Goal: Task Accomplishment & Management: Manage account settings

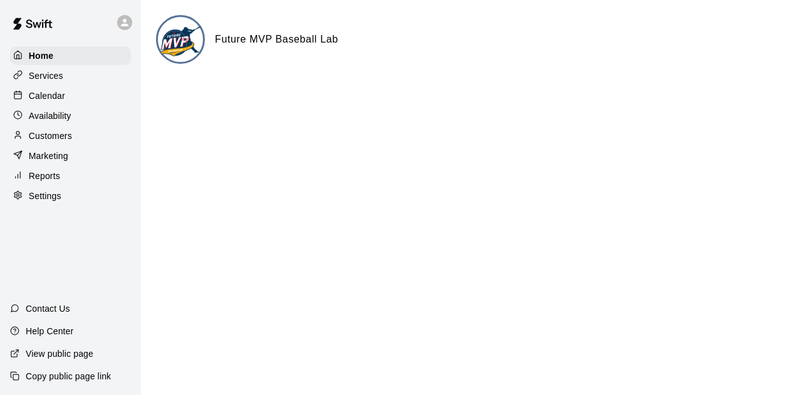
click at [78, 205] on div "Settings" at bounding box center [70, 196] width 121 height 19
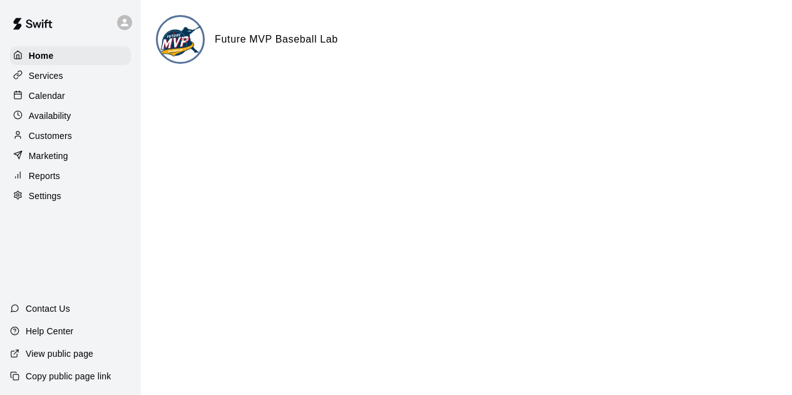
select select "**"
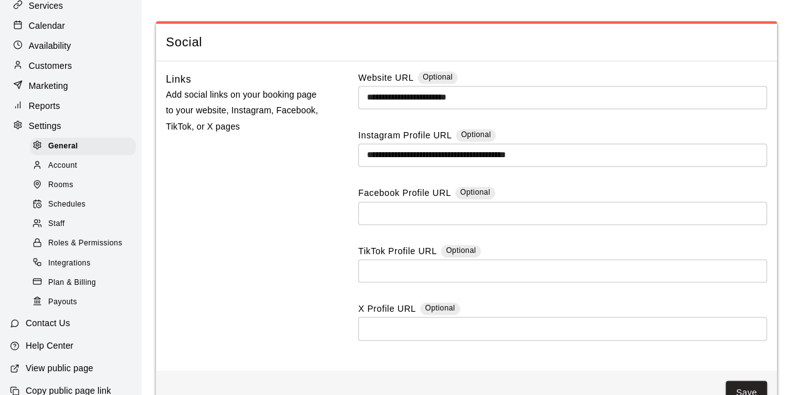
scroll to position [3246, 0]
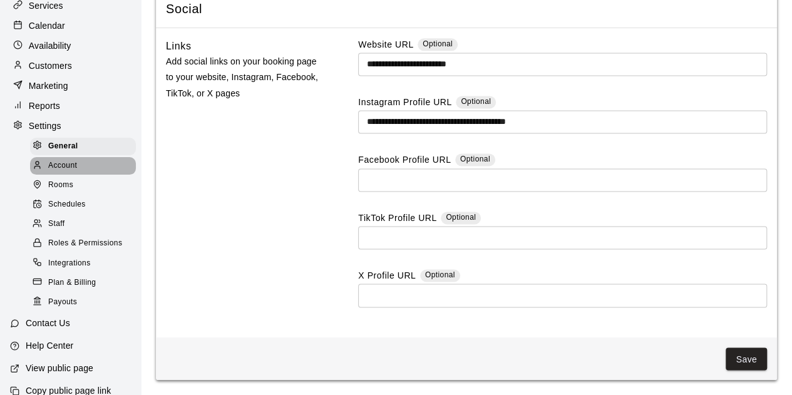
click at [85, 171] on div "Account" at bounding box center [83, 166] width 106 height 18
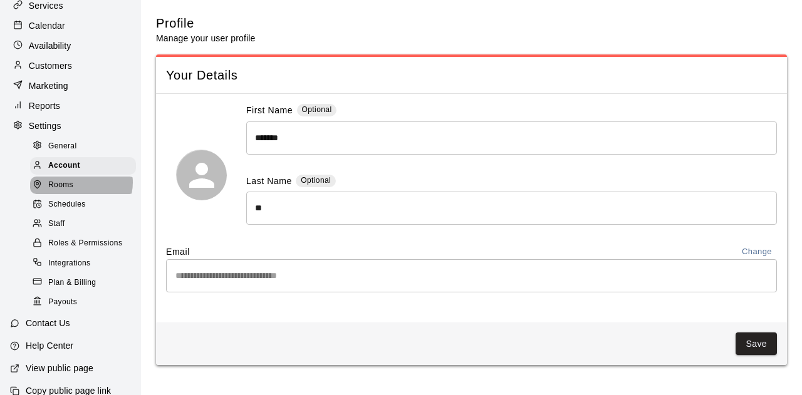
click at [80, 191] on div "Rooms" at bounding box center [83, 186] width 106 height 18
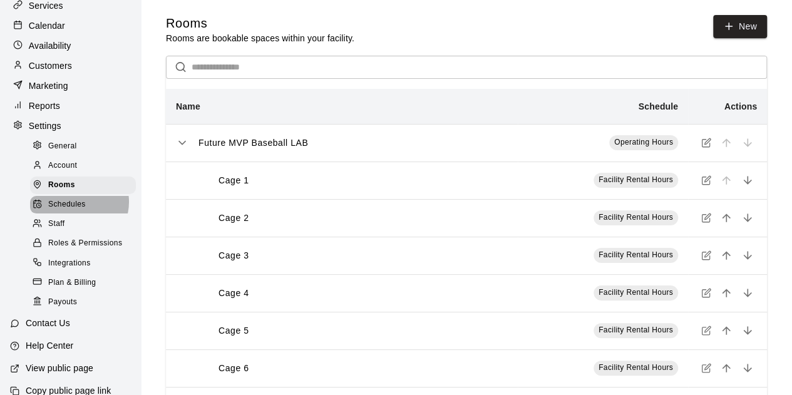
click at [76, 211] on span "Schedules" at bounding box center [67, 205] width 38 height 13
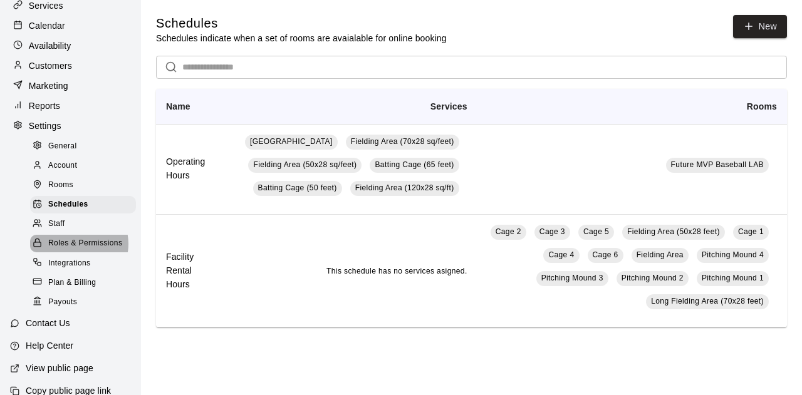
click at [76, 250] on span "Roles & Permissions" at bounding box center [85, 243] width 74 height 13
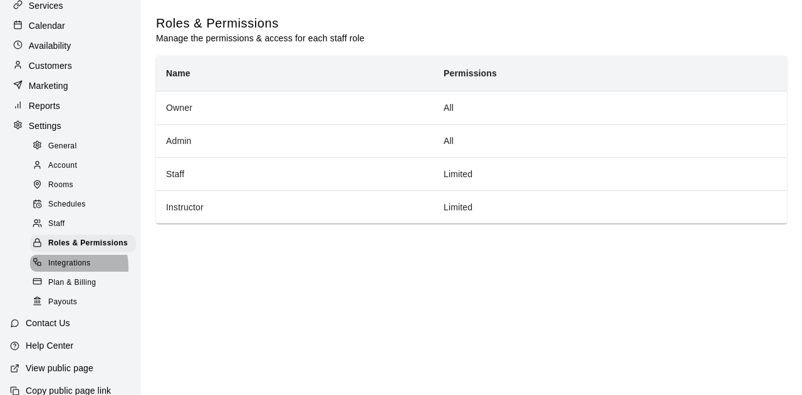
click at [70, 270] on span "Integrations" at bounding box center [69, 263] width 43 height 13
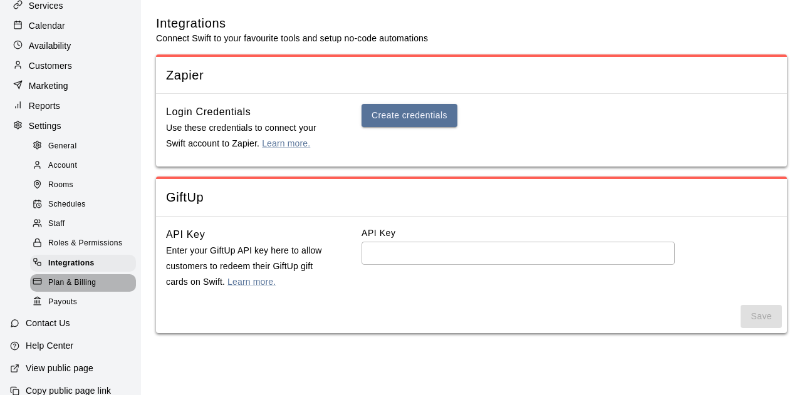
click at [83, 289] on span "Plan & Billing" at bounding box center [72, 283] width 48 height 13
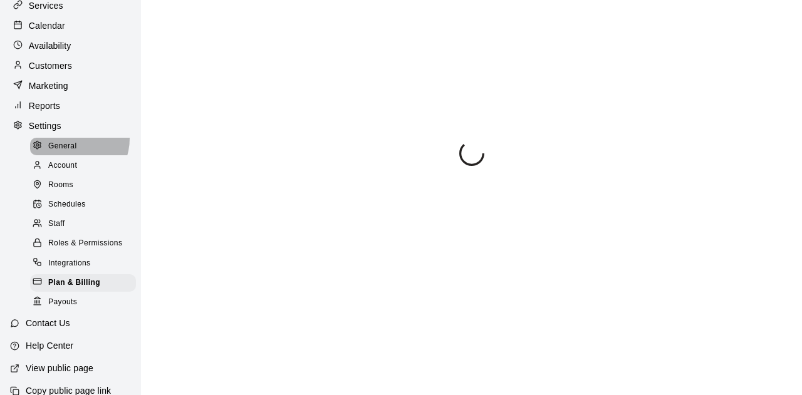
click at [68, 145] on div "General" at bounding box center [83, 147] width 106 height 18
select select "**"
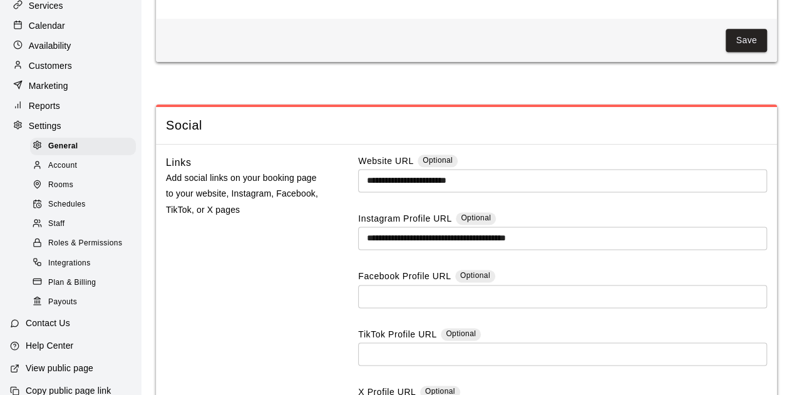
scroll to position [3092, 0]
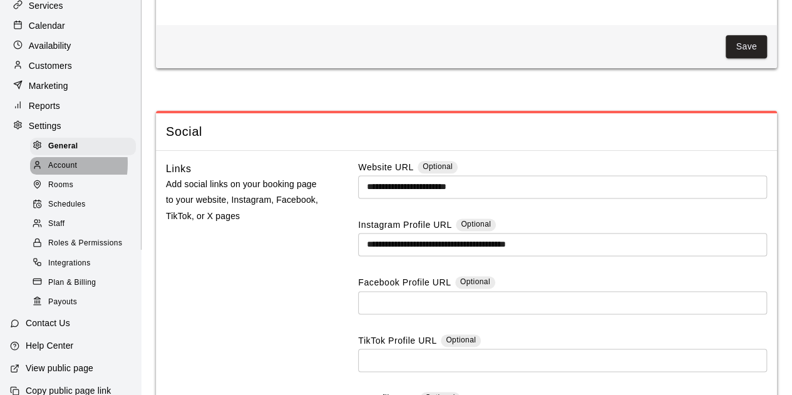
click at [35, 170] on icon at bounding box center [37, 164] width 9 height 9
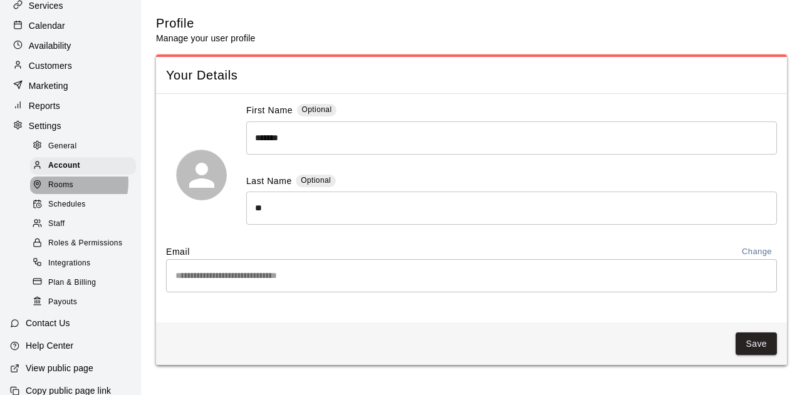
click at [72, 191] on span "Rooms" at bounding box center [60, 185] width 25 height 13
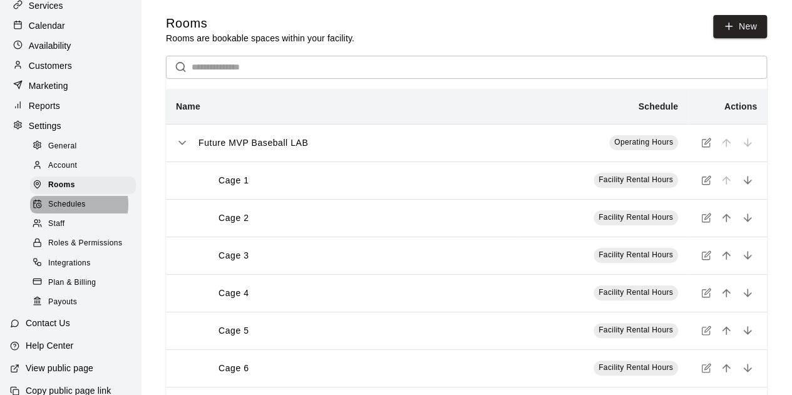
click at [73, 211] on span "Schedules" at bounding box center [67, 205] width 38 height 13
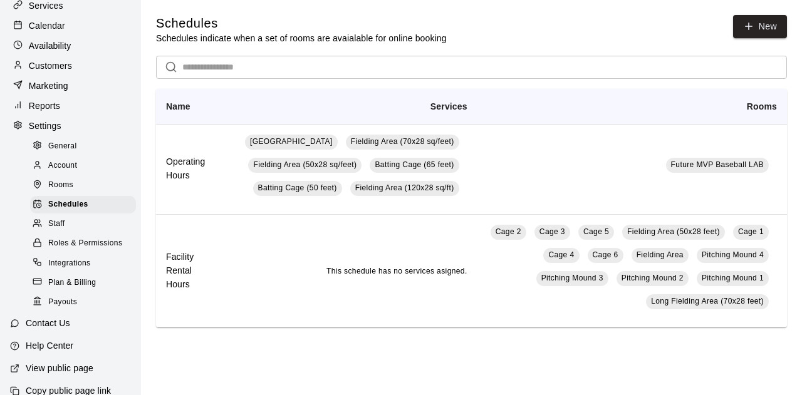
scroll to position [99, 0]
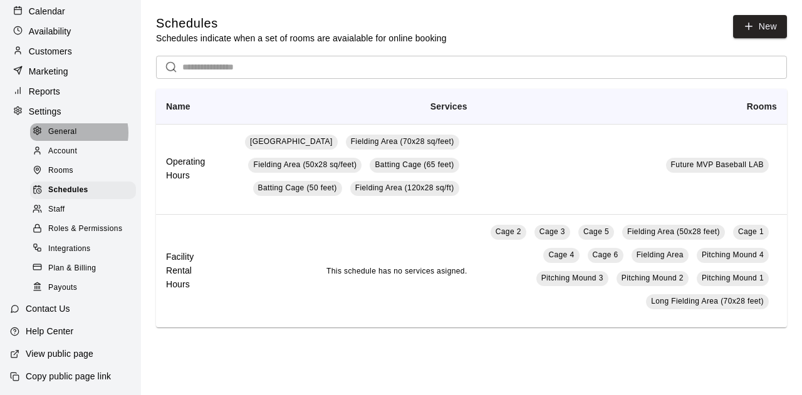
click at [78, 125] on div "General" at bounding box center [83, 132] width 106 height 18
select select "**"
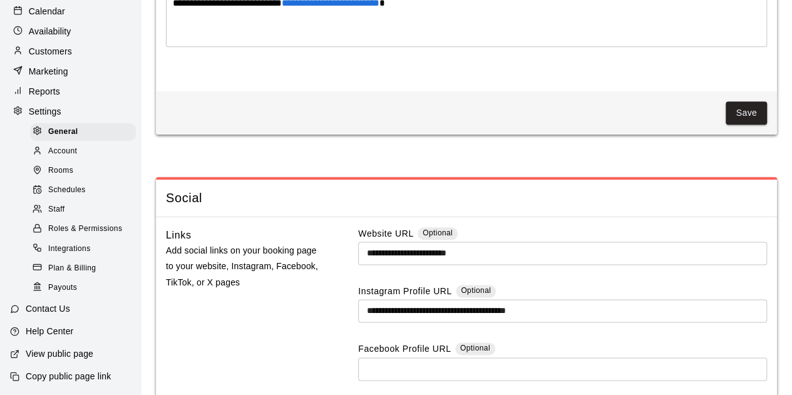
scroll to position [3246, 0]
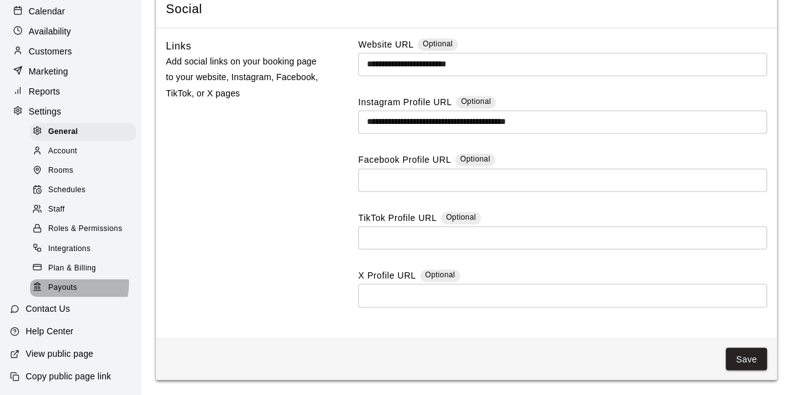
click at [70, 284] on span "Payouts" at bounding box center [62, 288] width 29 height 13
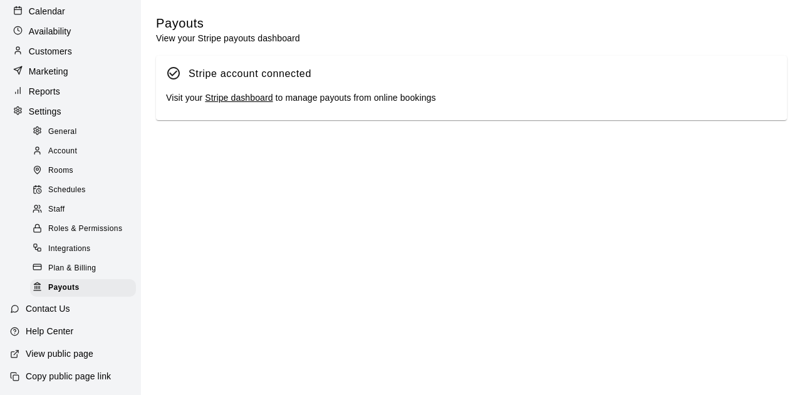
scroll to position [98, 0]
click at [63, 264] on span "Plan & Billing" at bounding box center [72, 268] width 48 height 13
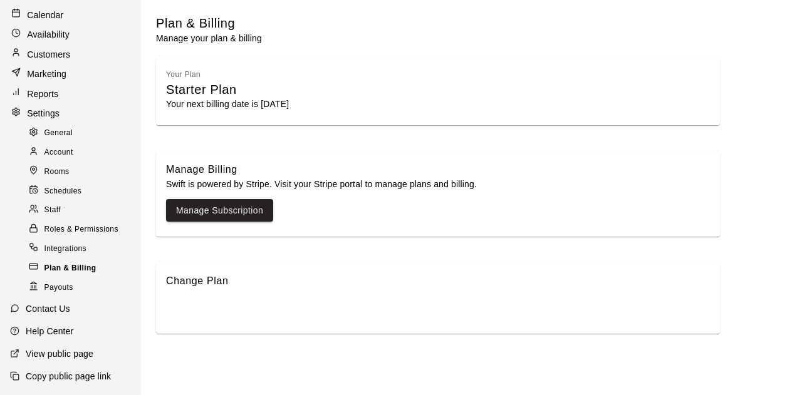
scroll to position [80, 0]
click at [79, 249] on span "Integrations" at bounding box center [65, 250] width 43 height 13
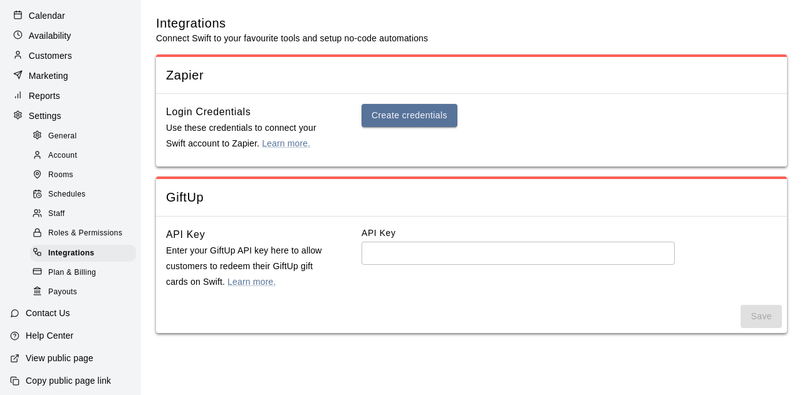
click at [85, 146] on link "General" at bounding box center [85, 136] width 111 height 19
select select "**"
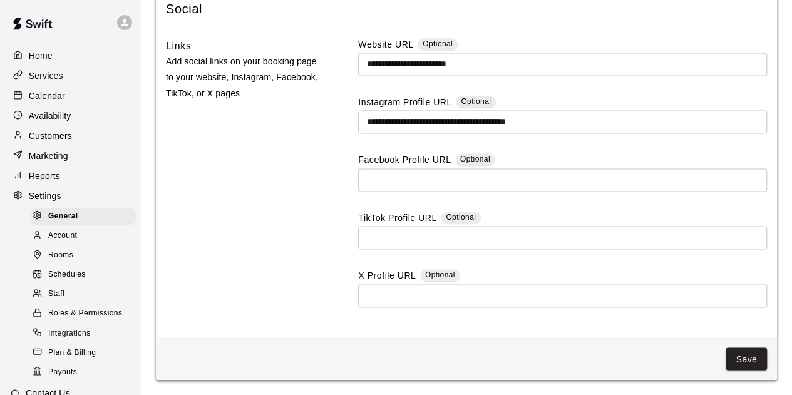
click at [53, 29] on img at bounding box center [32, 24] width 65 height 38
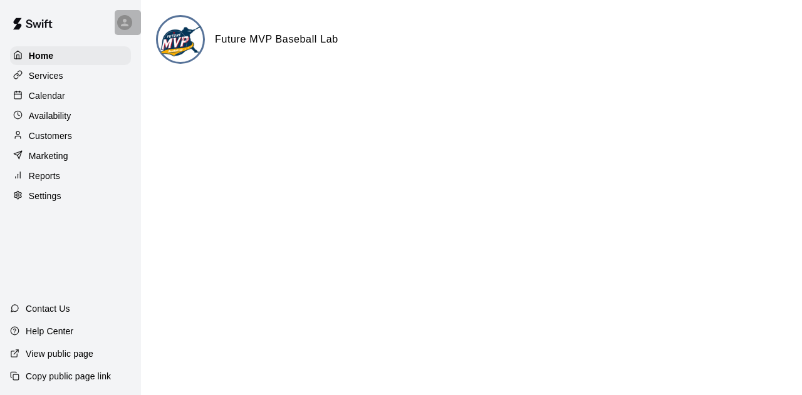
click at [129, 24] on icon at bounding box center [124, 22] width 11 height 11
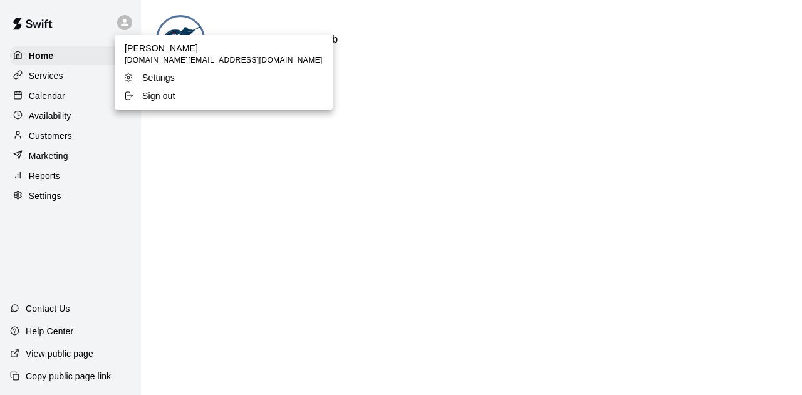
click at [155, 80] on p "Settings" at bounding box center [158, 77] width 33 height 13
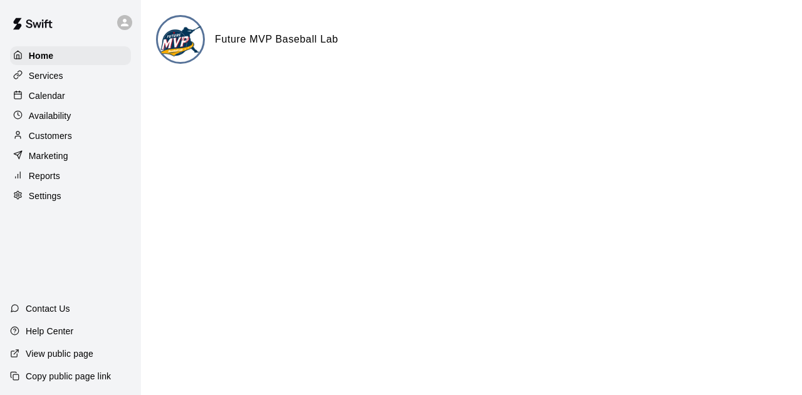
select select "**"
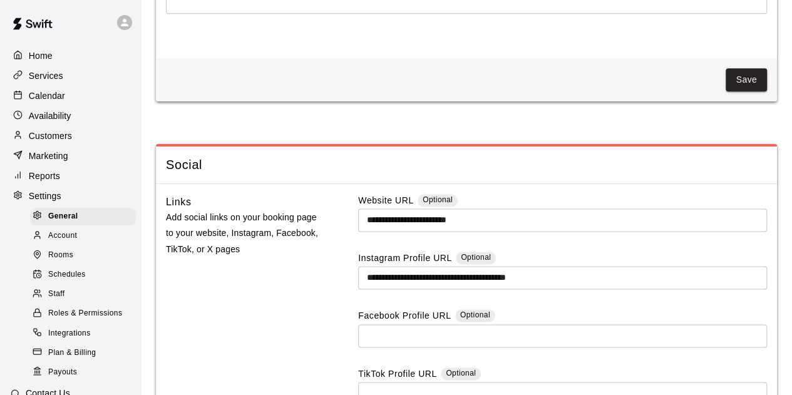
scroll to position [3246, 0]
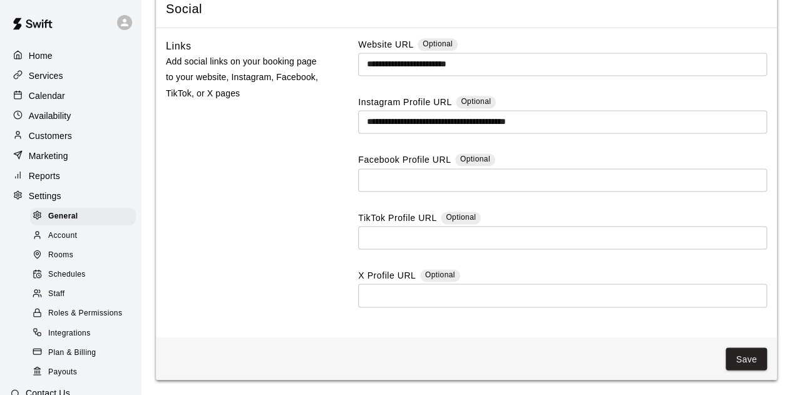
click at [75, 75] on div "Services" at bounding box center [70, 75] width 121 height 19
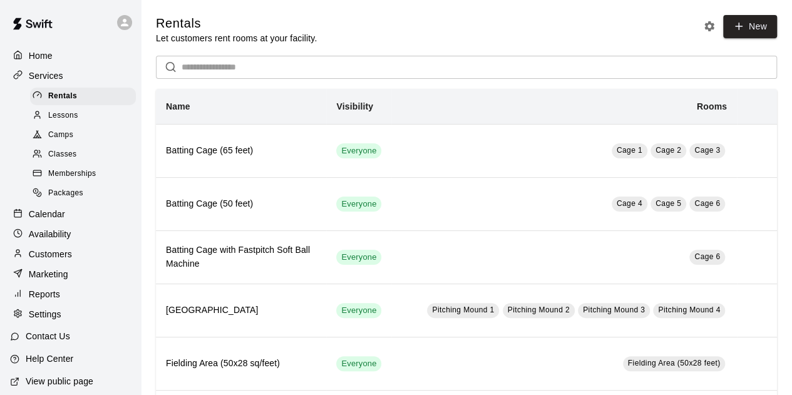
click at [56, 217] on p "Calendar" at bounding box center [47, 214] width 36 height 13
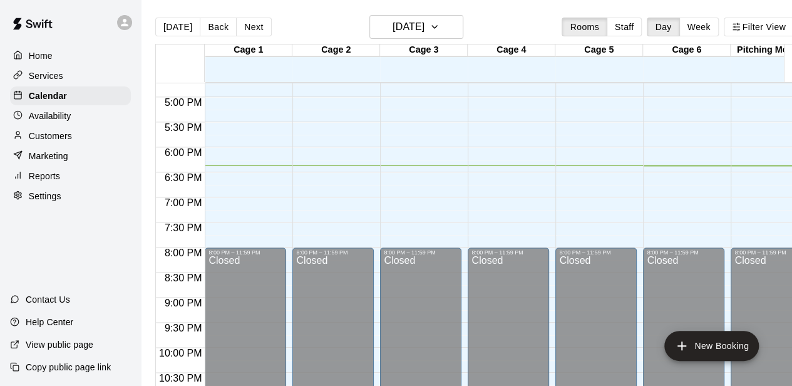
scroll to position [29, 0]
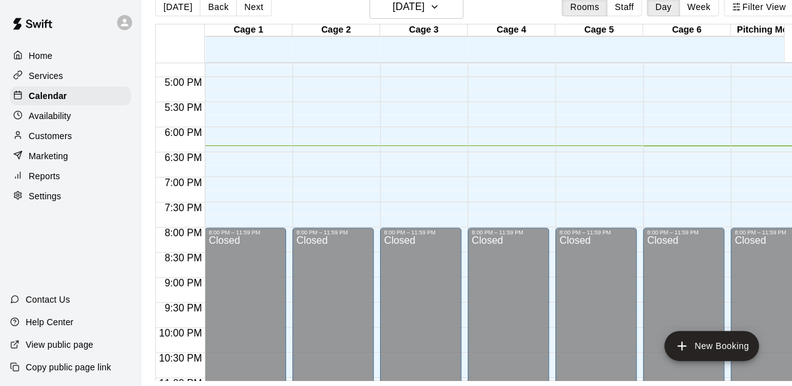
click at [65, 122] on p "Availability" at bounding box center [50, 116] width 43 height 13
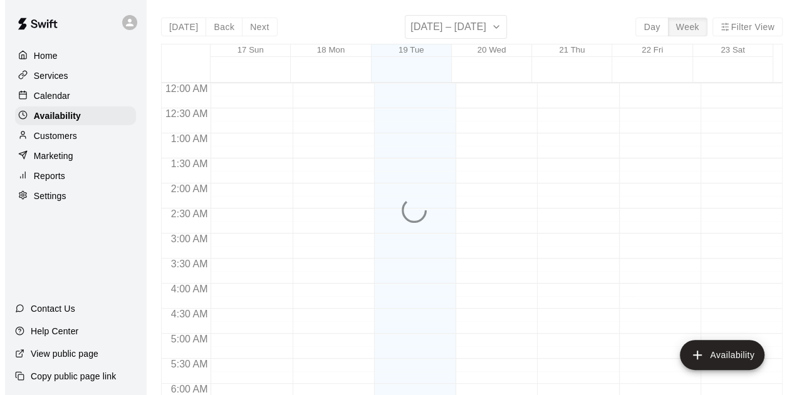
scroll to position [876, 0]
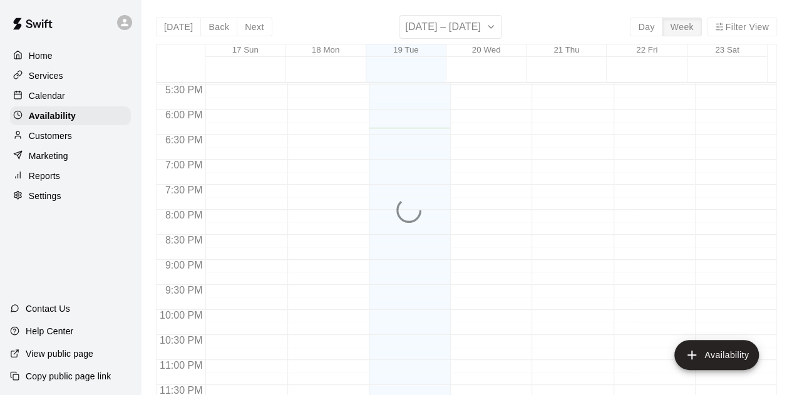
click at [66, 160] on p "Marketing" at bounding box center [48, 156] width 39 height 13
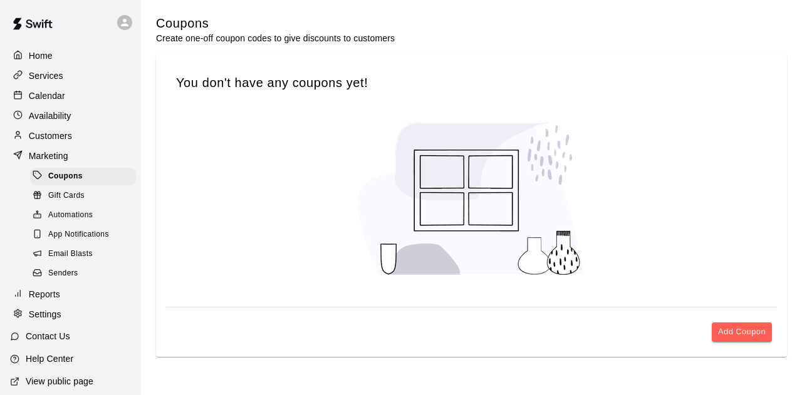
click at [55, 299] on p "Reports" at bounding box center [44, 294] width 31 height 13
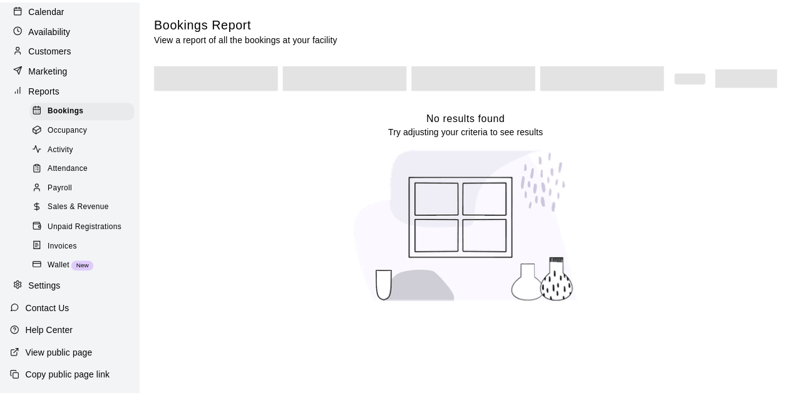
scroll to position [100, 0]
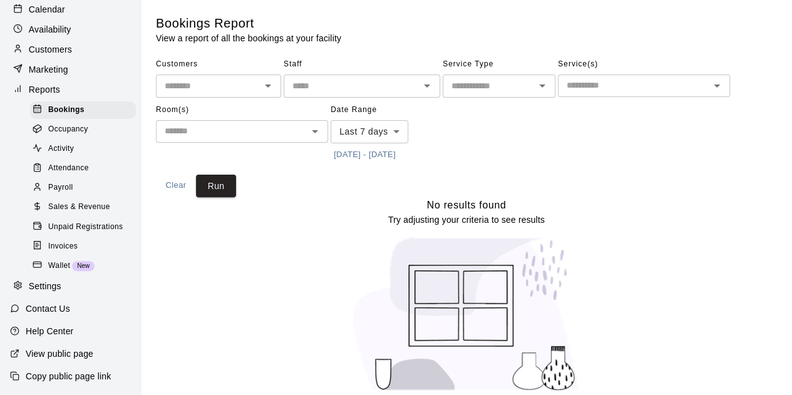
click at [49, 293] on div "Settings" at bounding box center [70, 286] width 121 height 19
select select "**"
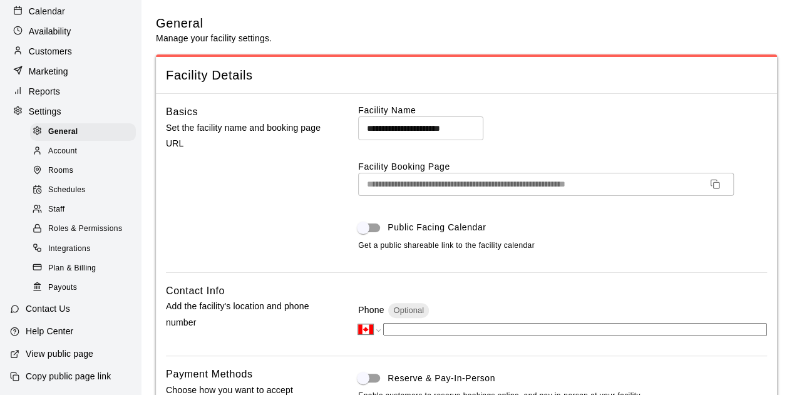
scroll to position [99, 0]
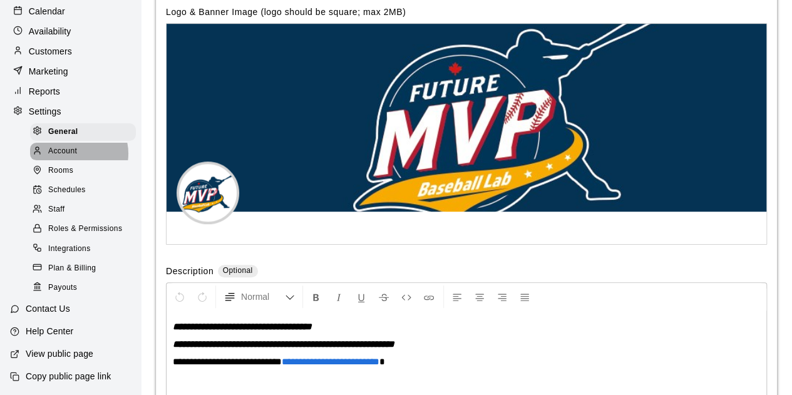
click at [75, 147] on span "Account" at bounding box center [62, 151] width 29 height 13
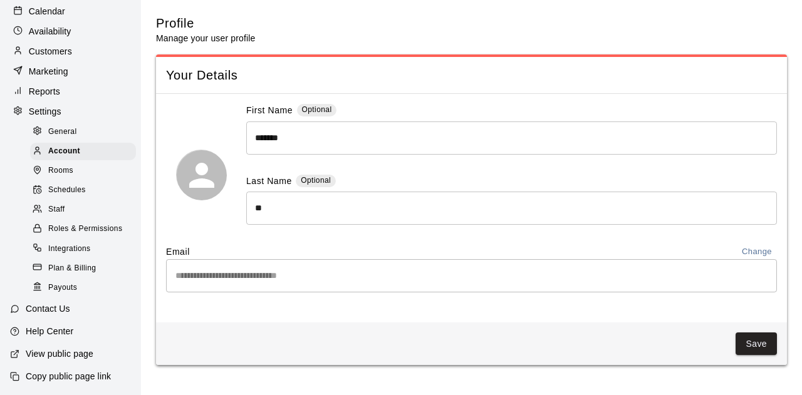
click at [75, 229] on span "Roles & Permissions" at bounding box center [85, 229] width 74 height 13
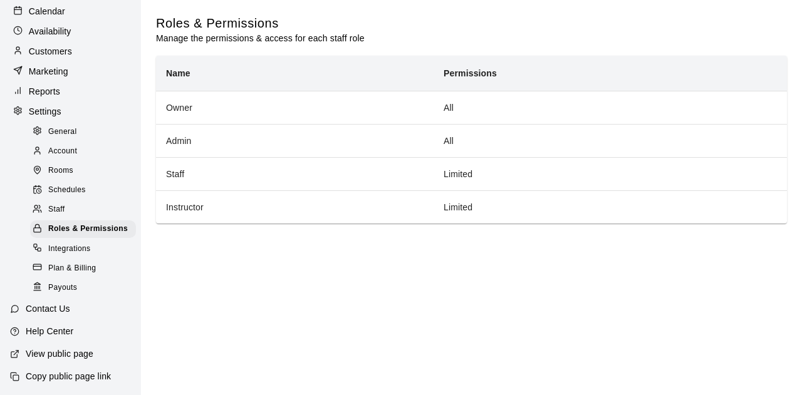
click at [86, 248] on link "Integrations" at bounding box center [85, 248] width 111 height 19
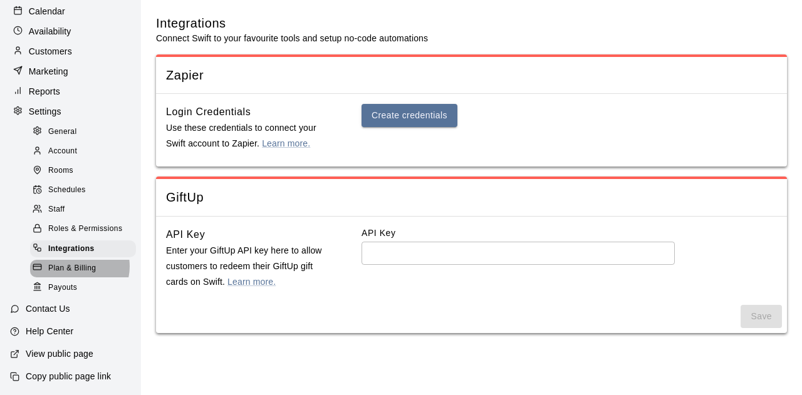
click at [79, 265] on span "Plan & Billing" at bounding box center [72, 268] width 48 height 13
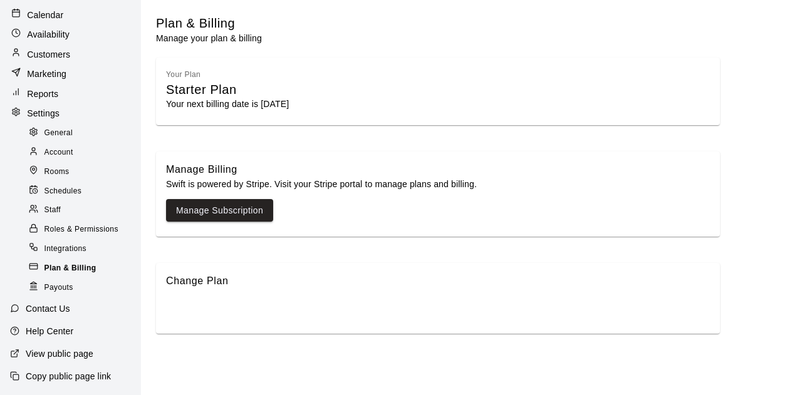
scroll to position [80, 0]
click at [66, 289] on span "Payouts" at bounding box center [58, 288] width 29 height 13
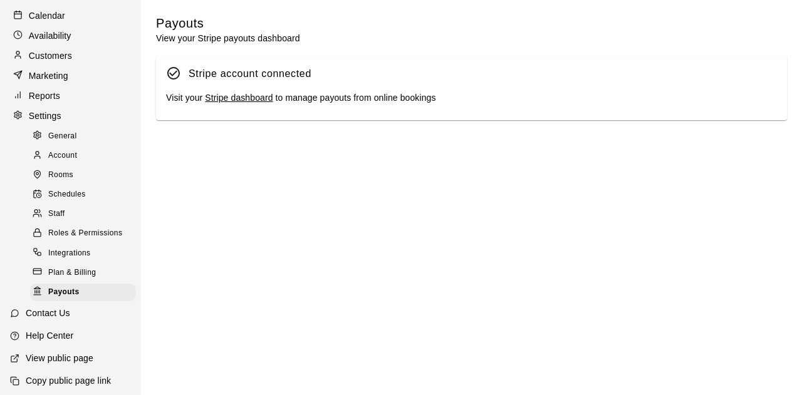
click at [63, 153] on link "Account" at bounding box center [85, 155] width 111 height 19
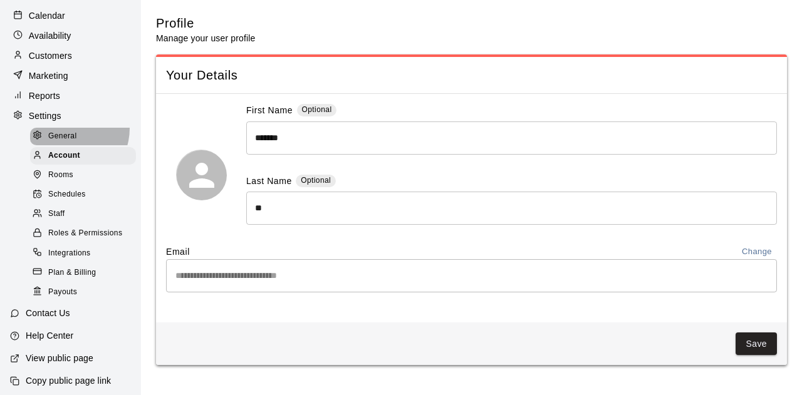
click at [65, 135] on div "General" at bounding box center [83, 137] width 106 height 18
select select "**"
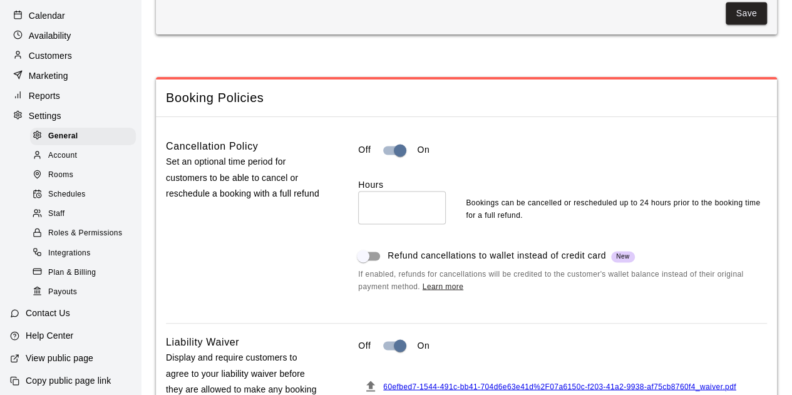
scroll to position [918, 0]
click at [382, 225] on input "**" at bounding box center [402, 208] width 88 height 33
type input "*"
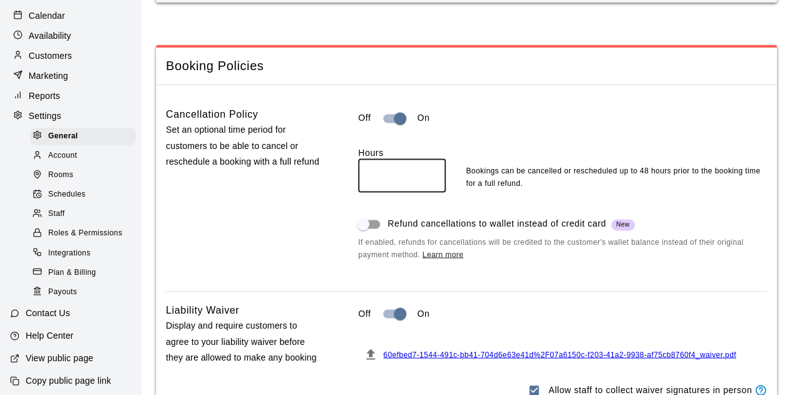
scroll to position [950, 0]
click at [388, 189] on input "**" at bounding box center [402, 176] width 88 height 33
type input "*"
type input "**"
click at [519, 262] on span "If enabled, refunds for cancellations will be credited to the customer's wallet…" at bounding box center [562, 249] width 409 height 25
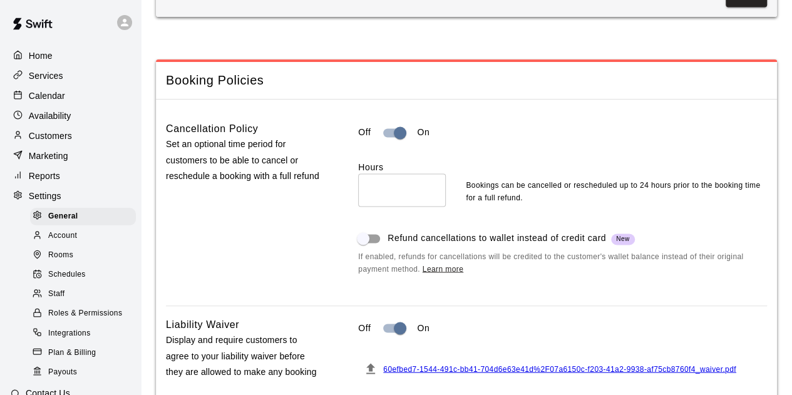
scroll to position [923, 0]
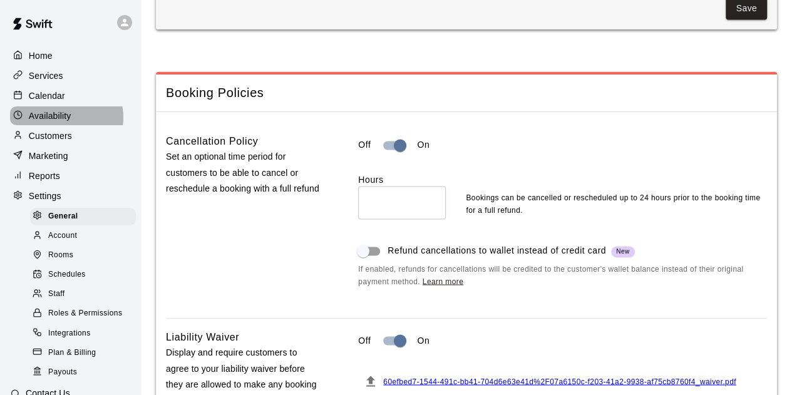
click at [58, 120] on p "Availability" at bounding box center [50, 116] width 43 height 13
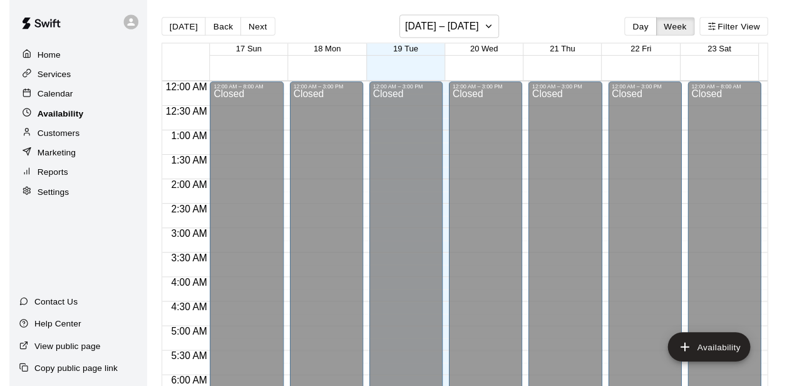
scroll to position [876, 0]
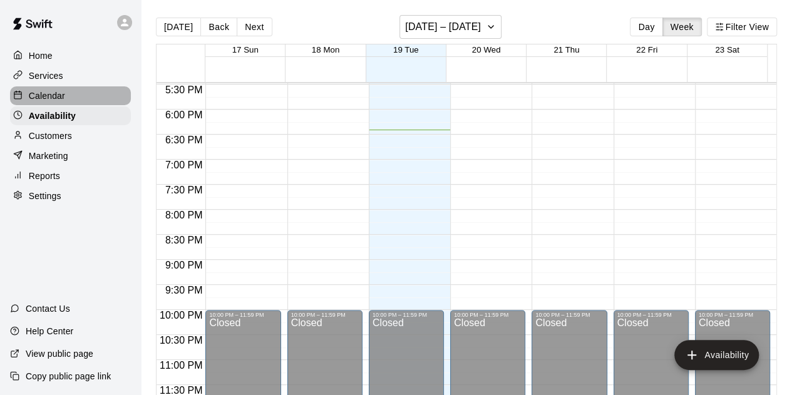
click at [67, 101] on div "Calendar" at bounding box center [70, 95] width 121 height 19
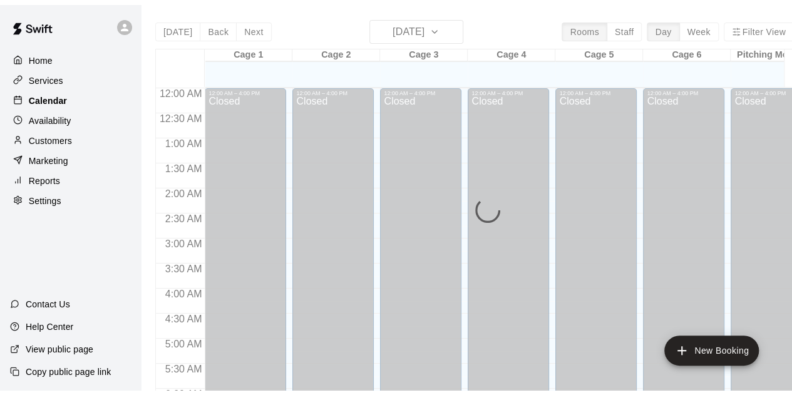
scroll to position [838, 0]
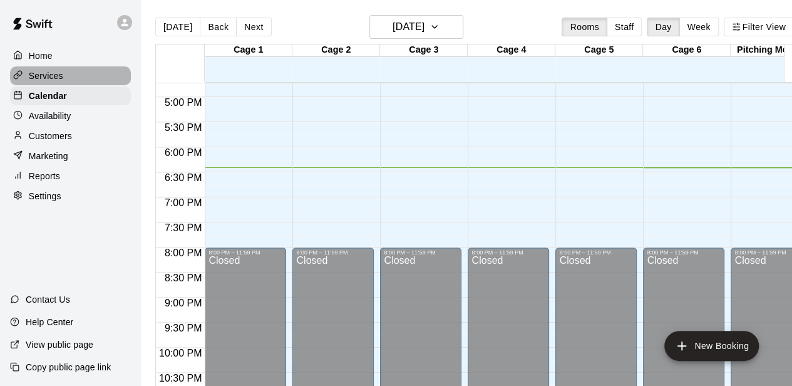
click at [85, 71] on div "Services" at bounding box center [70, 75] width 121 height 19
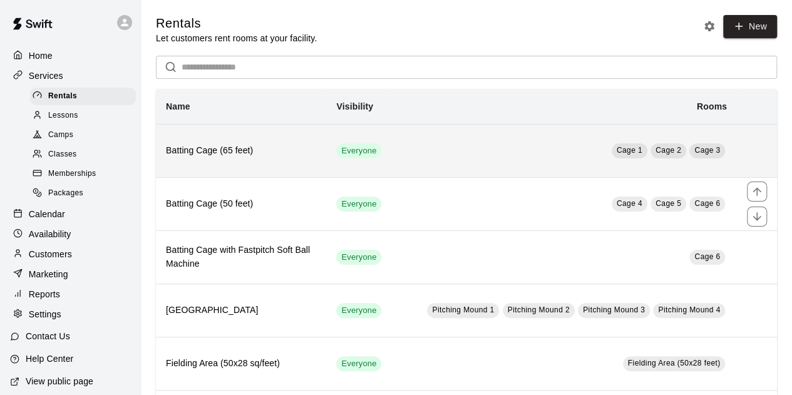
scroll to position [125, 0]
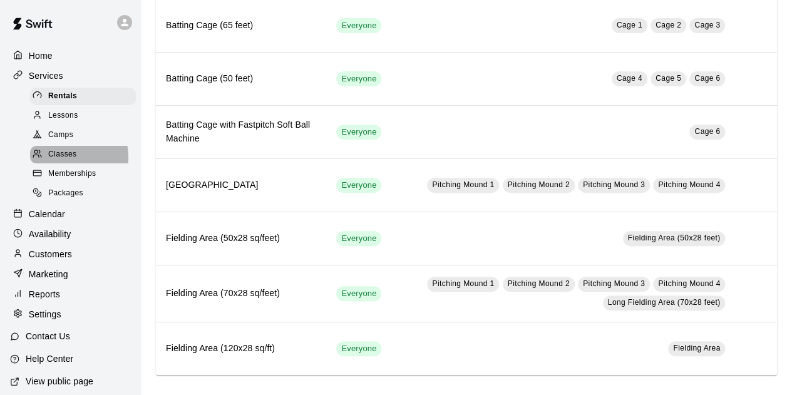
click at [58, 161] on span "Classes" at bounding box center [62, 154] width 28 height 13
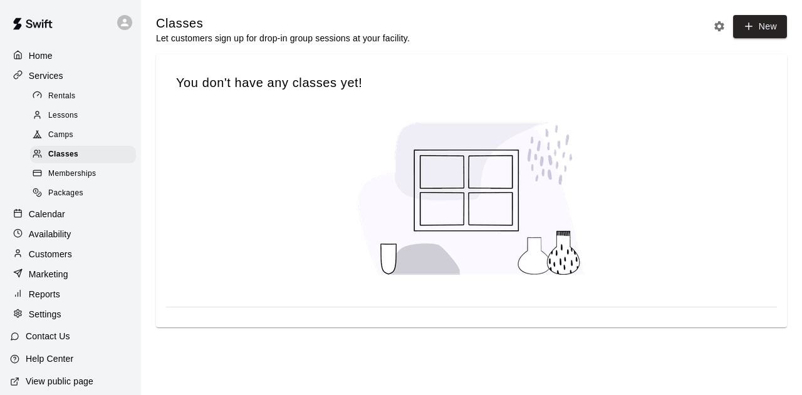
click at [70, 180] on span "Memberships" at bounding box center [72, 174] width 48 height 13
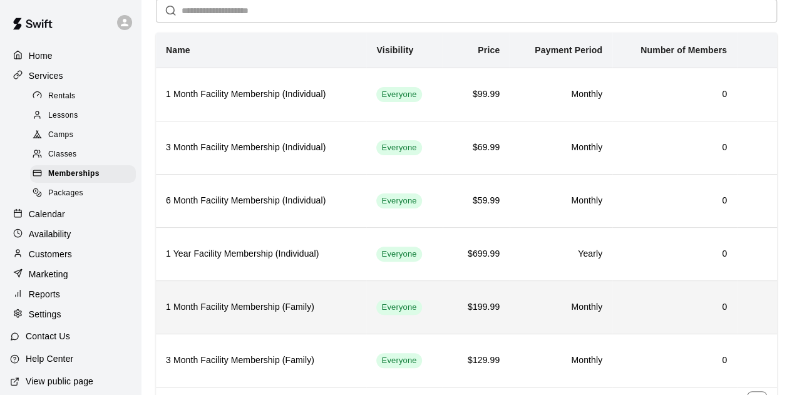
scroll to position [183, 0]
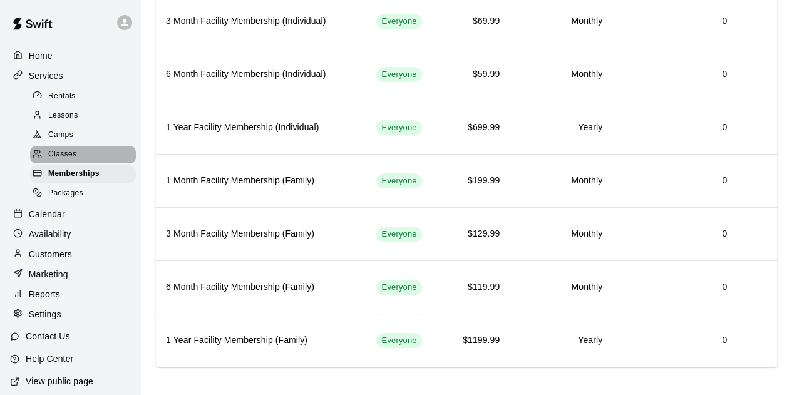
click at [96, 155] on div "Classes" at bounding box center [83, 155] width 106 height 18
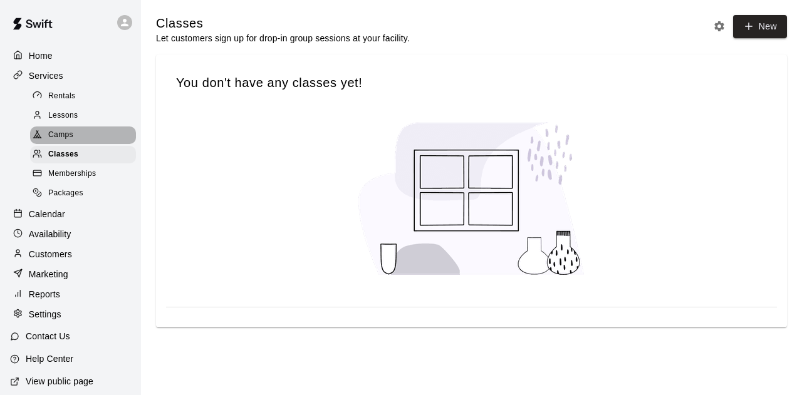
click at [93, 138] on div "Camps" at bounding box center [83, 136] width 106 height 18
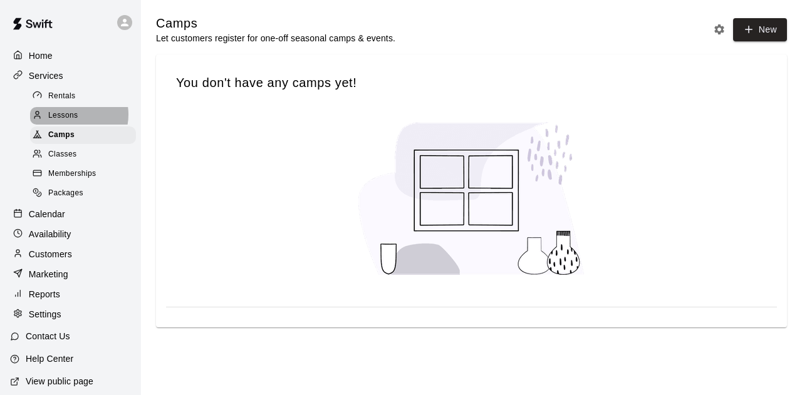
click at [70, 117] on span "Lessons" at bounding box center [63, 116] width 30 height 13
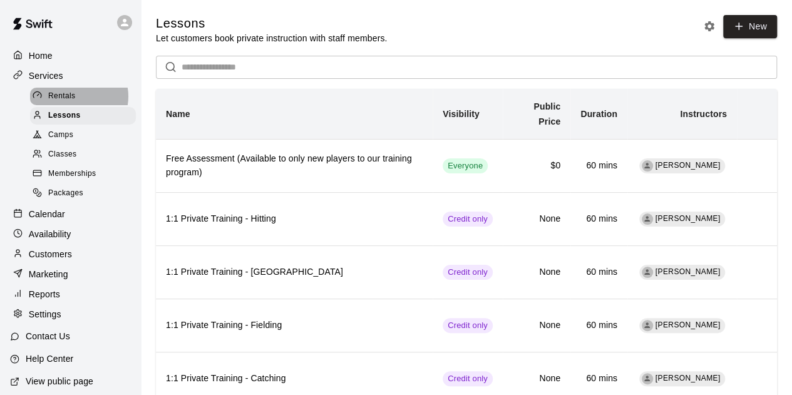
click at [74, 98] on span "Rentals" at bounding box center [62, 96] width 28 height 13
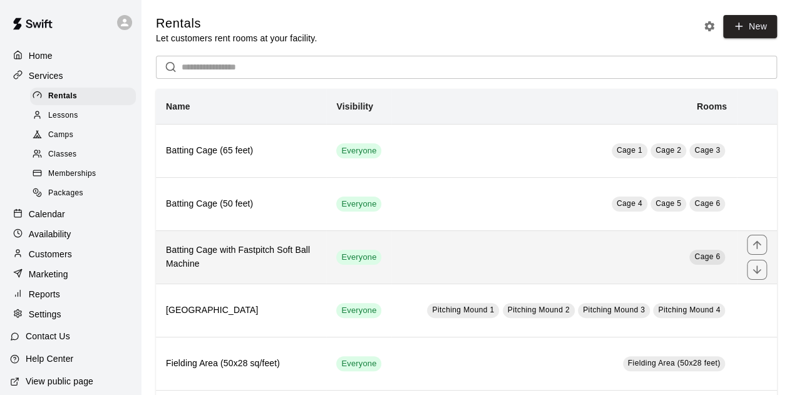
scroll to position [104, 0]
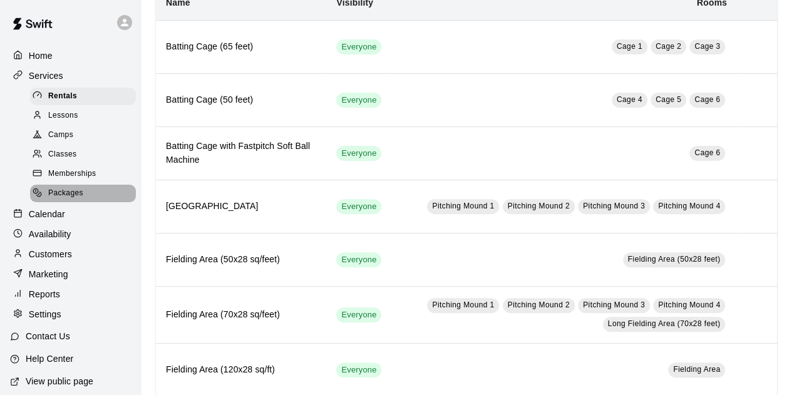
click at [90, 201] on div "Packages" at bounding box center [83, 194] width 106 height 18
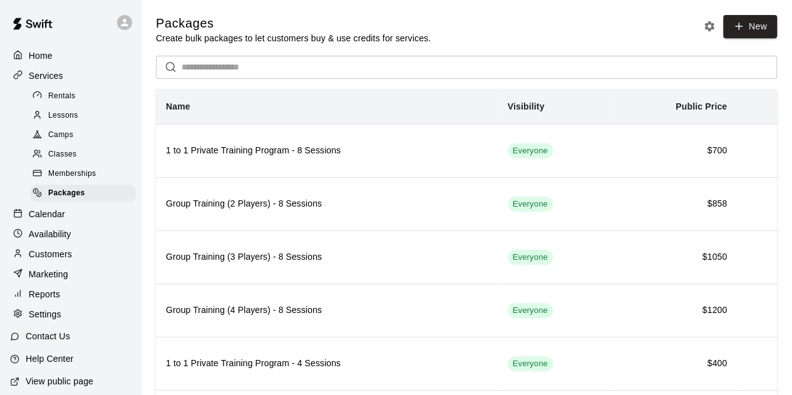
click at [91, 180] on span "Memberships" at bounding box center [72, 174] width 48 height 13
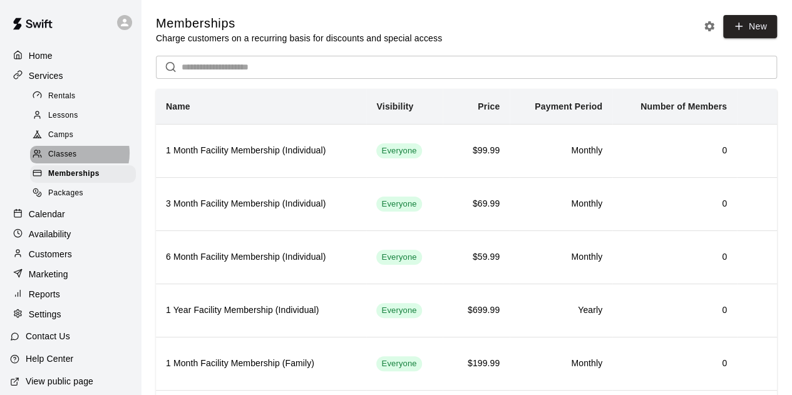
click at [79, 157] on div "Classes" at bounding box center [83, 155] width 106 height 18
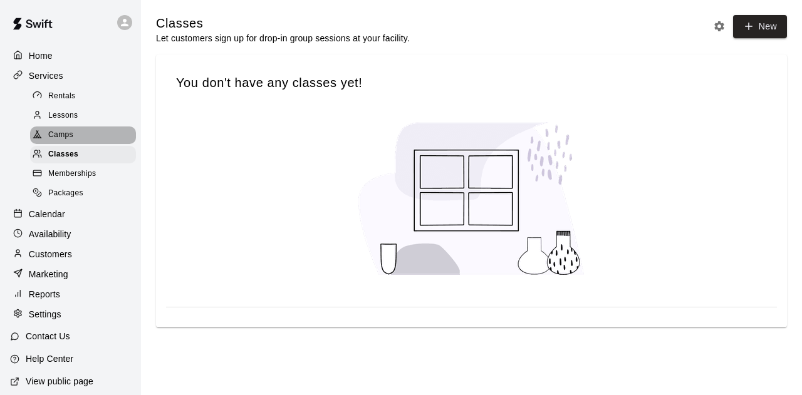
click at [88, 142] on div "Camps" at bounding box center [83, 136] width 106 height 18
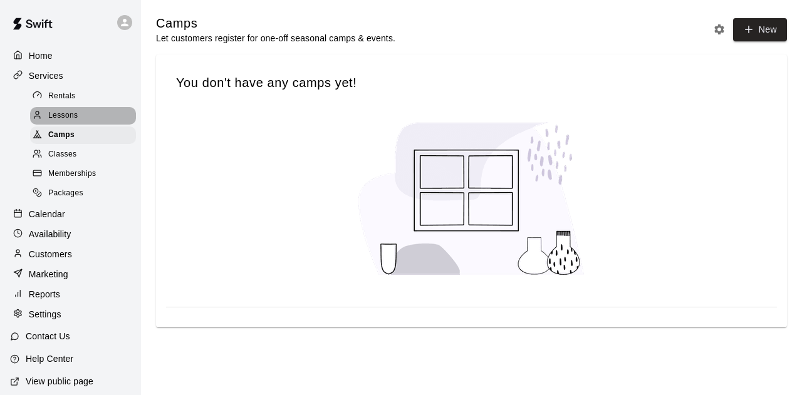
click at [95, 122] on div "Lessons" at bounding box center [83, 116] width 106 height 18
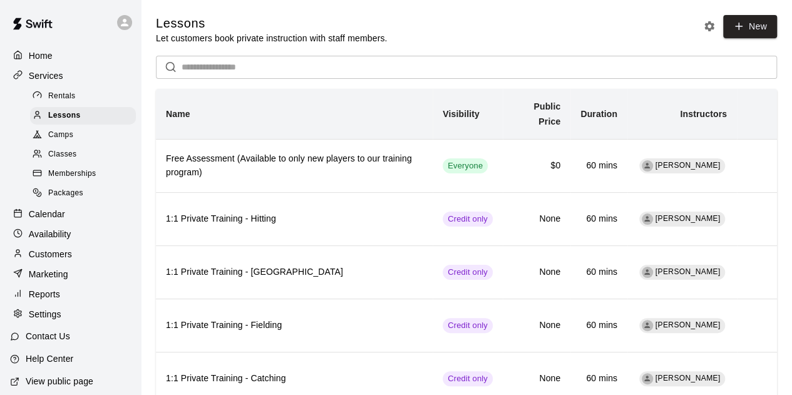
scroll to position [39, 0]
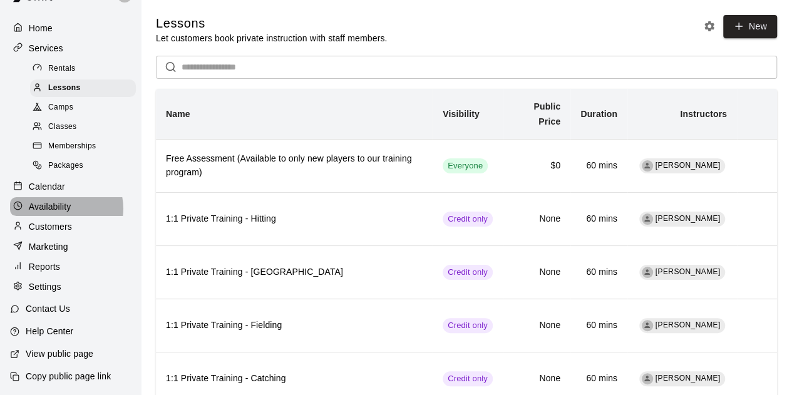
click at [64, 205] on p "Availability" at bounding box center [50, 206] width 43 height 13
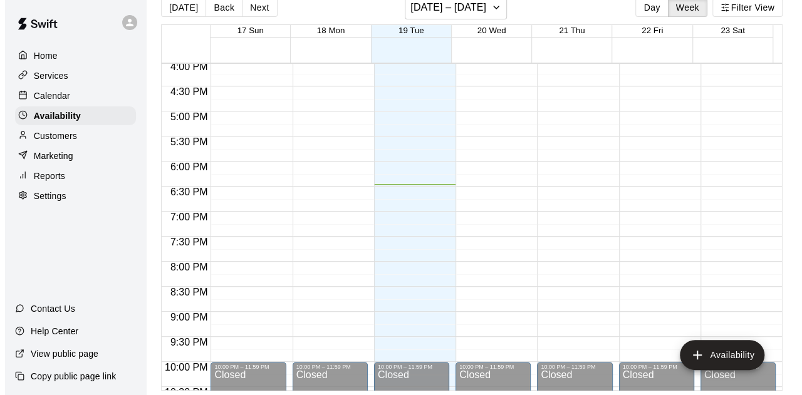
scroll to position [803, 0]
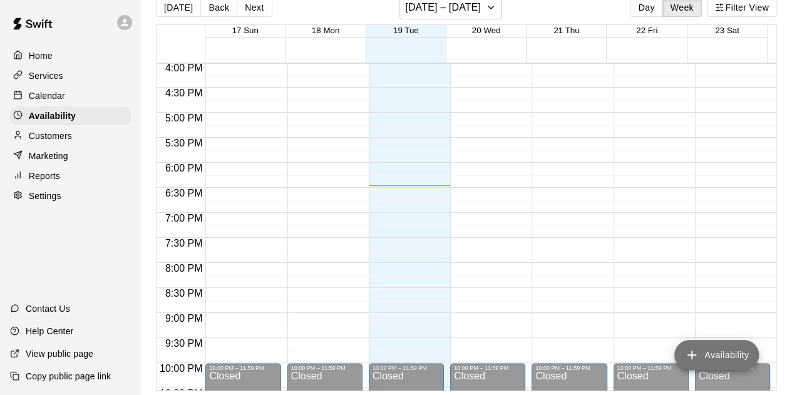
click at [728, 346] on button "Availability" at bounding box center [717, 355] width 85 height 30
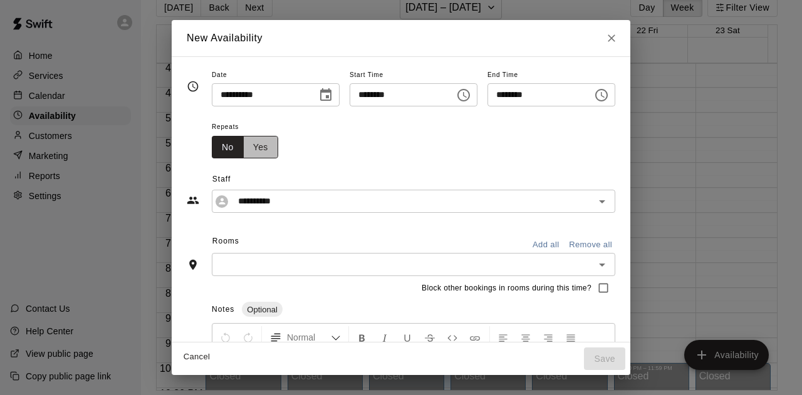
click at [243, 152] on button "Yes" at bounding box center [260, 147] width 35 height 23
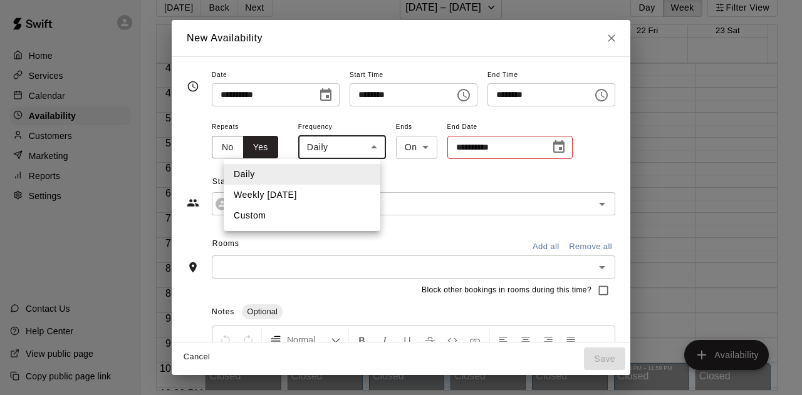
click at [334, 152] on body "Home Services Calendar Availability Customers Marketing Reports Settings Contac…" at bounding box center [401, 188] width 802 height 415
click at [314, 213] on li "Custom" at bounding box center [302, 215] width 157 height 21
type input "******"
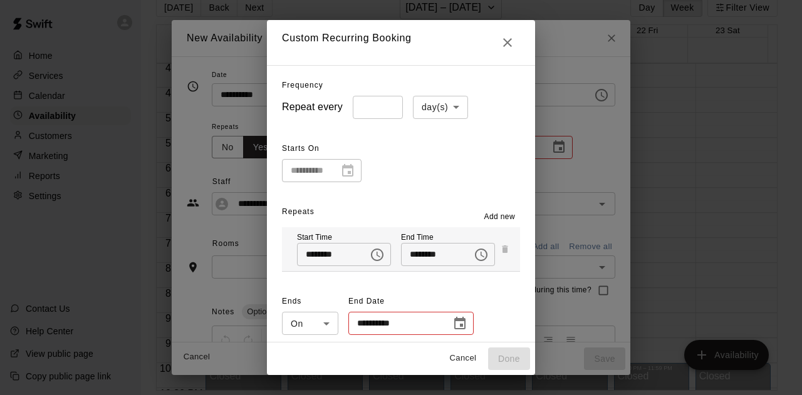
click at [440, 108] on body "Home Services Calendar Availability Customers Marketing Reports Settings Contac…" at bounding box center [401, 188] width 802 height 415
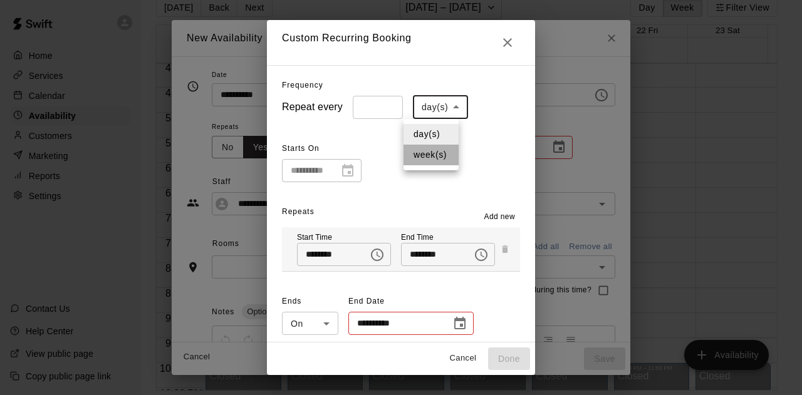
click at [433, 157] on li "week(s)" at bounding box center [430, 155] width 55 height 21
type input "******"
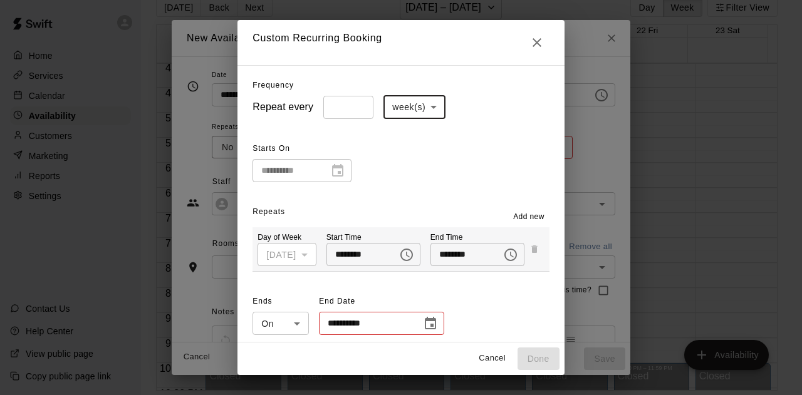
scroll to position [4, 0]
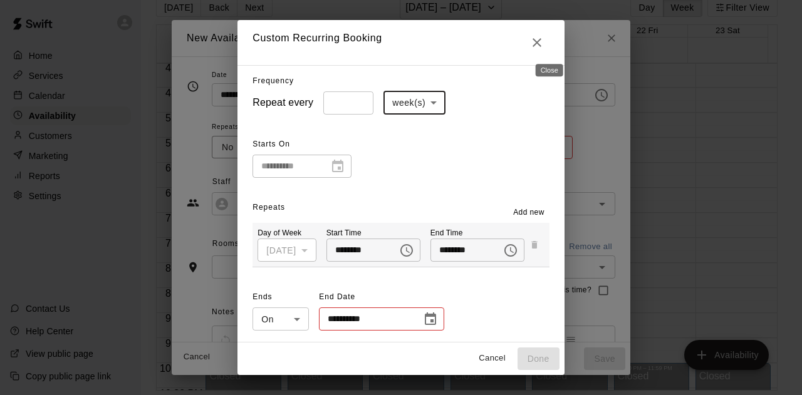
click at [544, 39] on icon "Close" at bounding box center [536, 42] width 15 height 15
type input "*****"
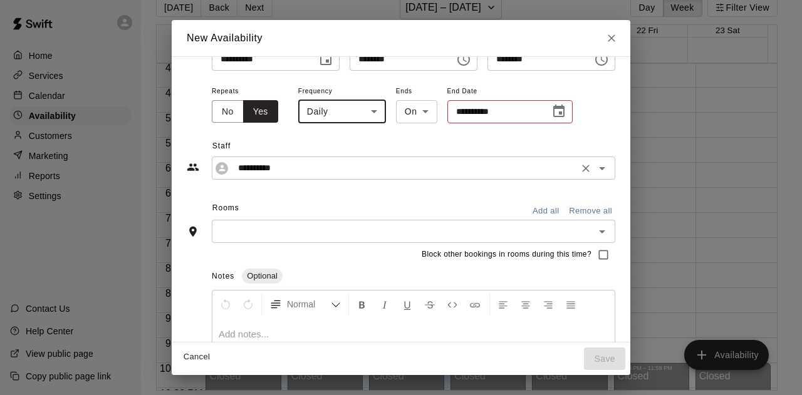
scroll to position [36, 0]
click at [566, 212] on button "Add all" at bounding box center [546, 210] width 40 height 19
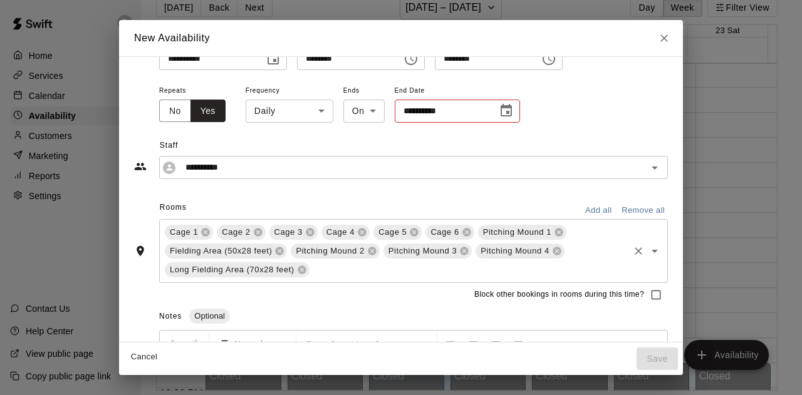
drag, startPoint x: 298, startPoint y: 265, endPoint x: 430, endPoint y: 262, distance: 131.6
click at [430, 262] on div "Cage 1 Cage 2 Cage 3 Cage 4 Cage 5 Cage 6 Pitching Mound 1 Fielding Area (50x28…" at bounding box center [413, 251] width 509 height 64
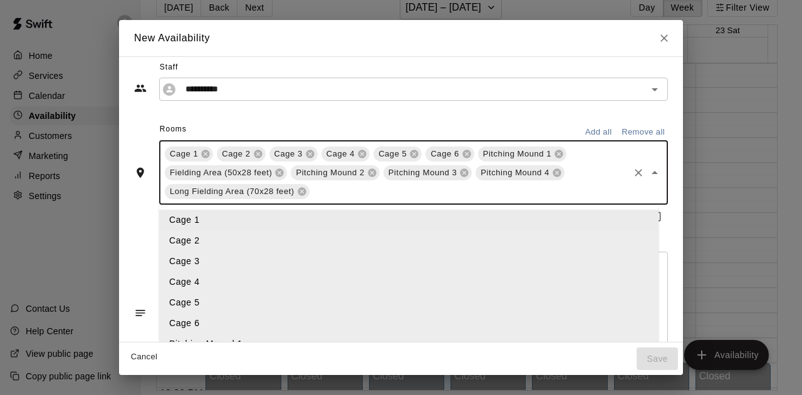
scroll to position [118, 0]
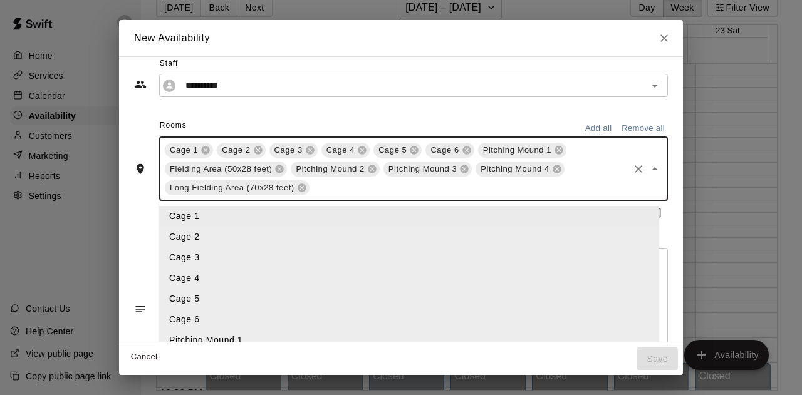
click at [499, 188] on input "text" at bounding box center [469, 188] width 316 height 16
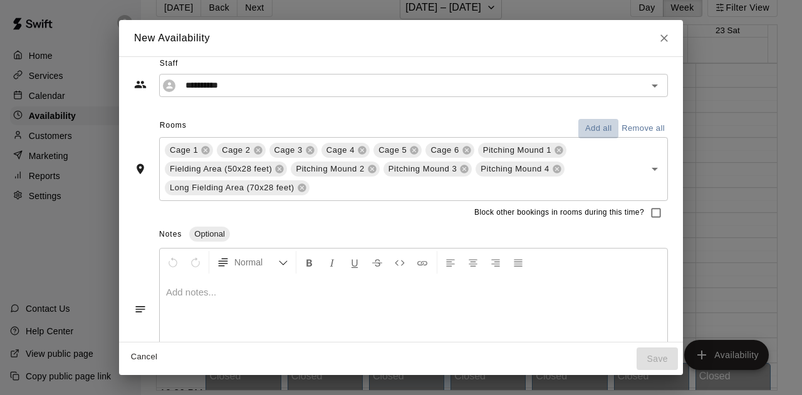
click at [593, 128] on button "Add all" at bounding box center [598, 128] width 40 height 19
click at [236, 254] on button "Normal" at bounding box center [252, 262] width 81 height 23
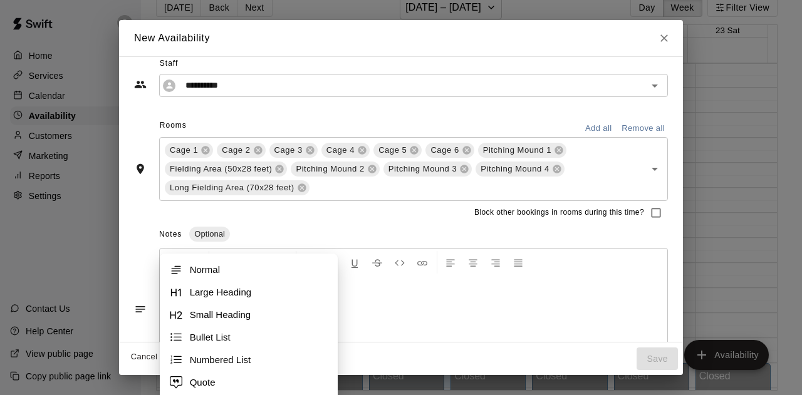
click at [437, 226] on div "Notes Optional" at bounding box center [413, 235] width 509 height 20
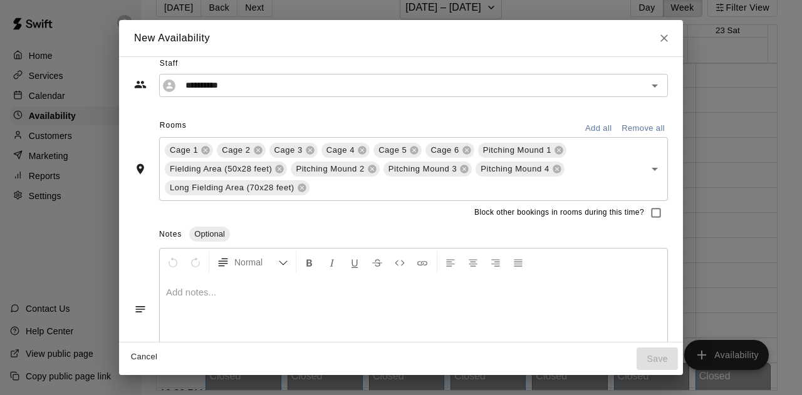
click at [631, 131] on button "Remove all" at bounding box center [642, 128] width 49 height 19
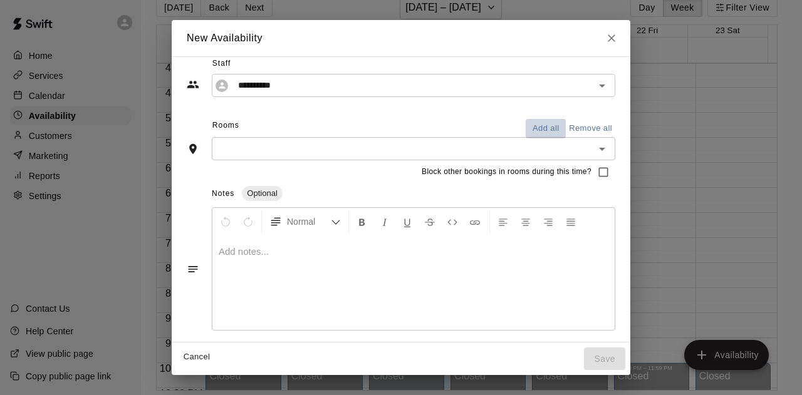
click at [566, 129] on button "Add all" at bounding box center [546, 128] width 40 height 19
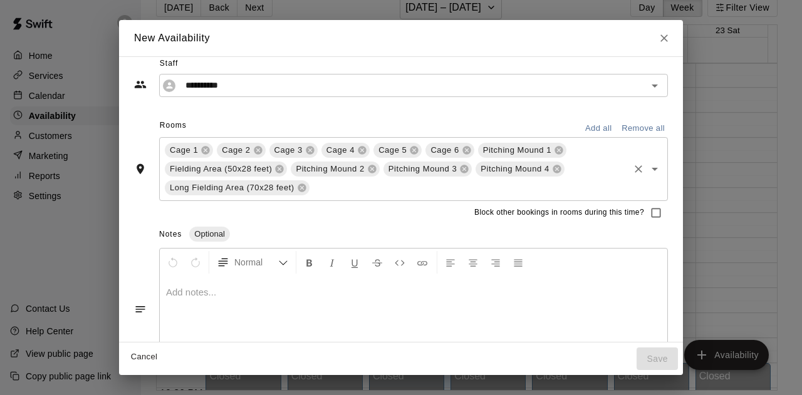
scroll to position [160, 0]
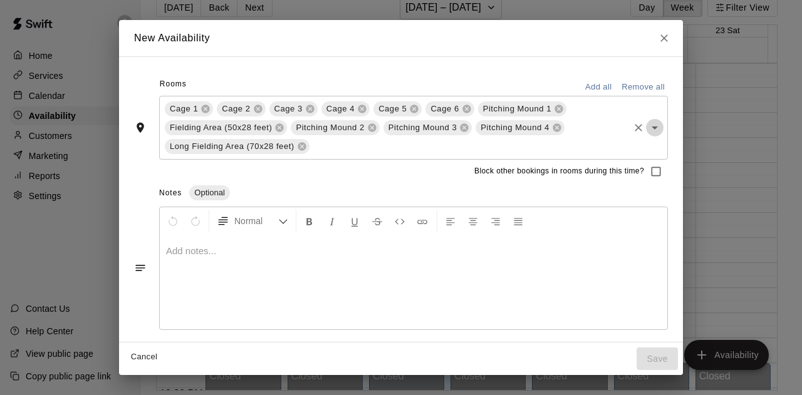
click at [647, 133] on icon "Open" at bounding box center [654, 127] width 15 height 15
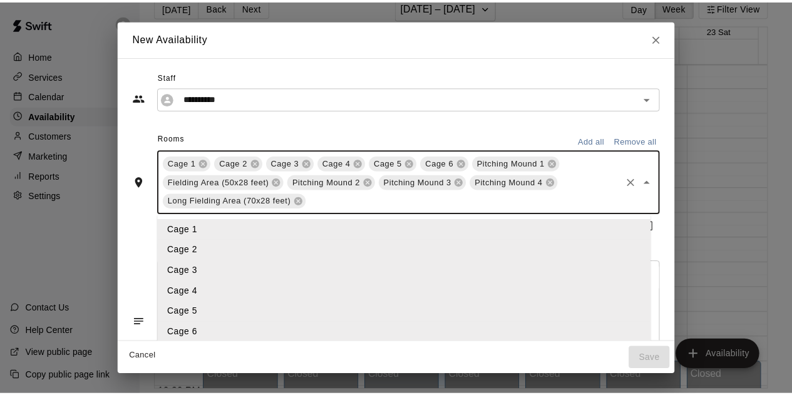
scroll to position [0, 0]
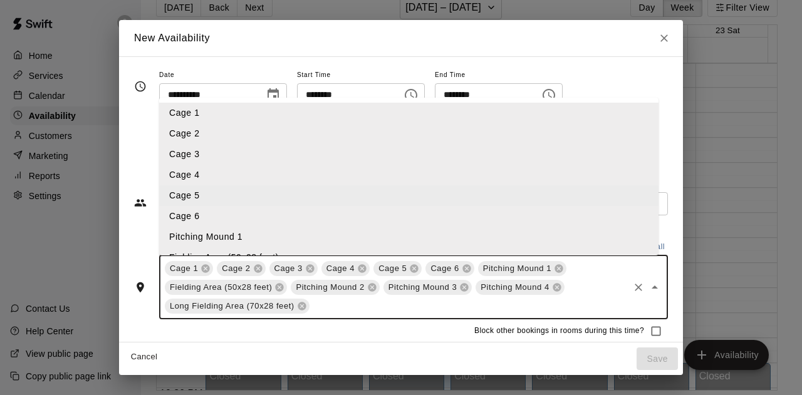
click at [149, 165] on div "**********" at bounding box center [401, 188] width 534 height 54
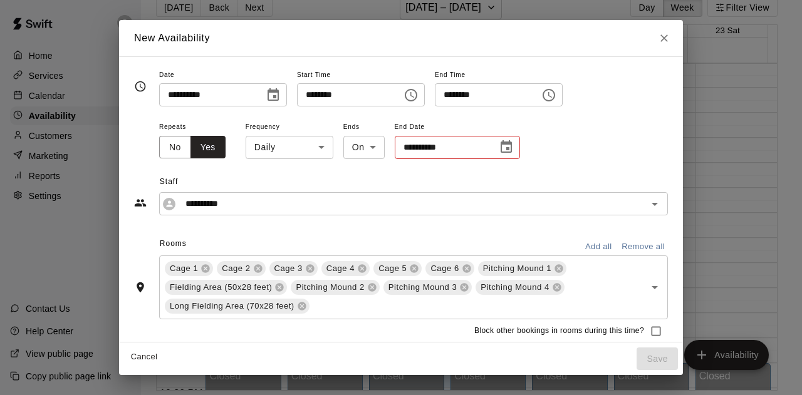
click at [661, 40] on icon "Close" at bounding box center [664, 38] width 8 height 8
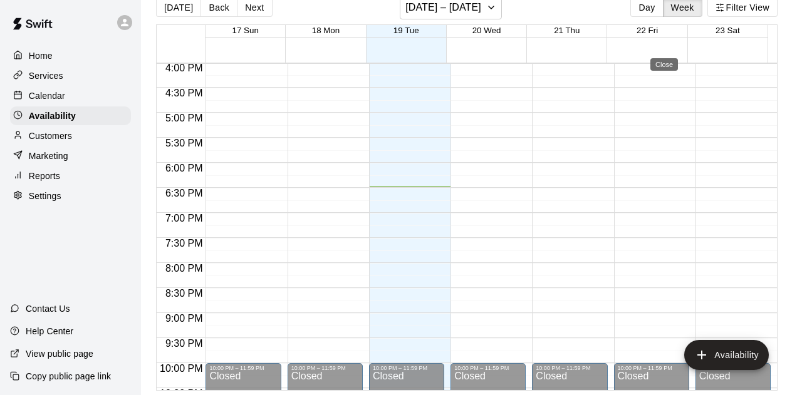
type input "**********"
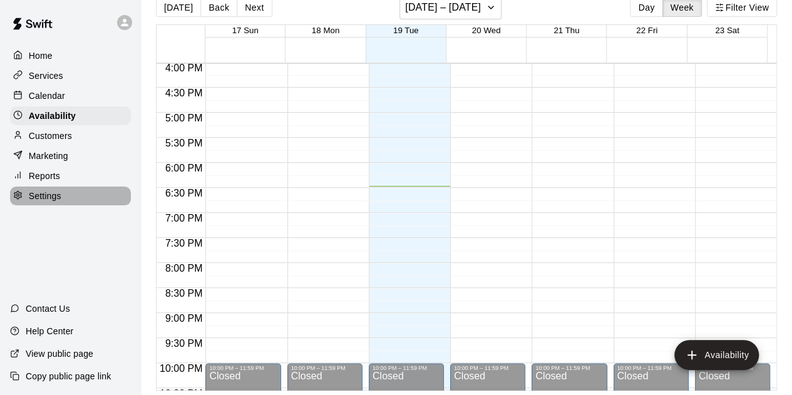
click at [63, 197] on div "Settings" at bounding box center [70, 196] width 121 height 19
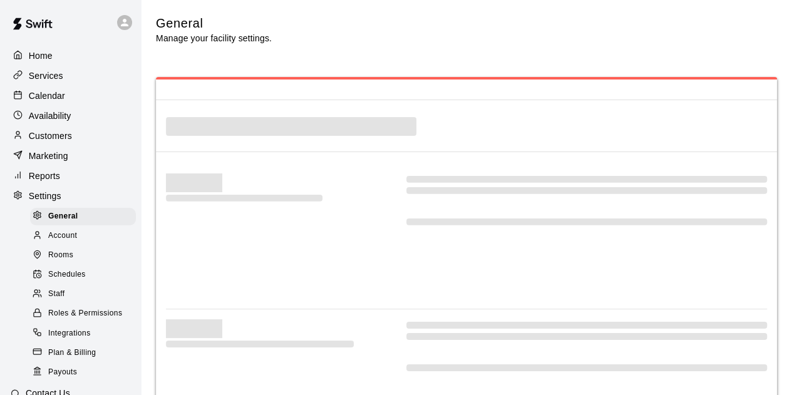
select select "**"
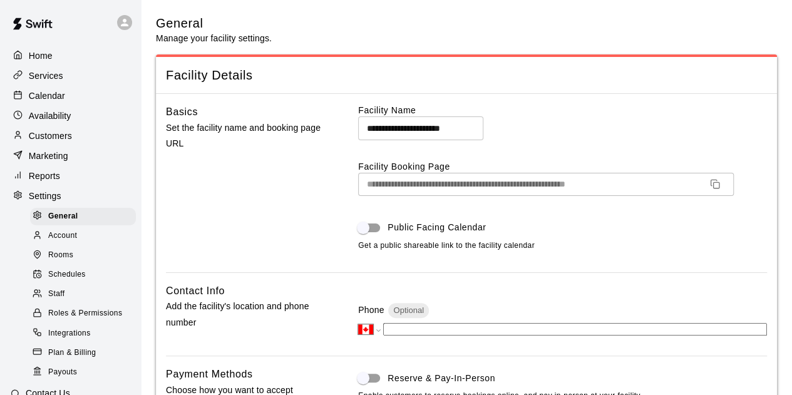
scroll to position [2666, 0]
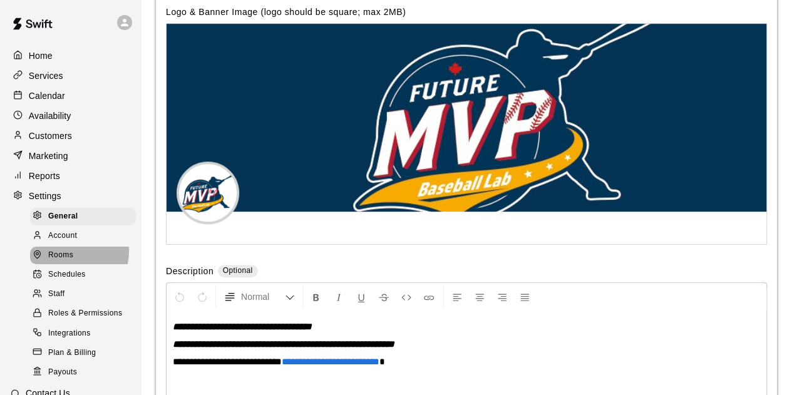
click at [69, 260] on span "Rooms" at bounding box center [60, 255] width 25 height 13
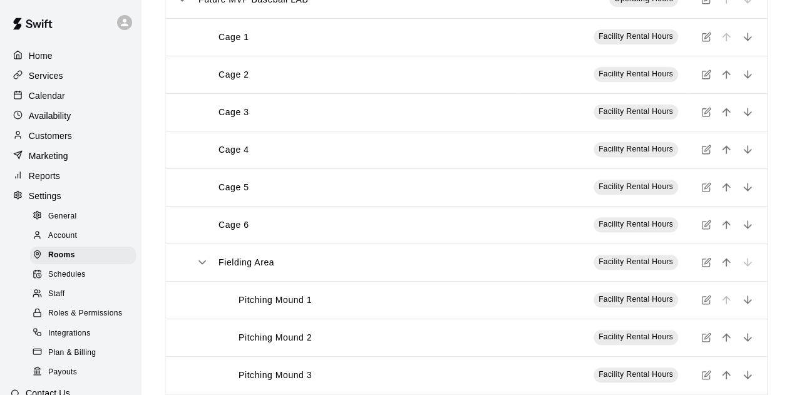
scroll to position [145, 0]
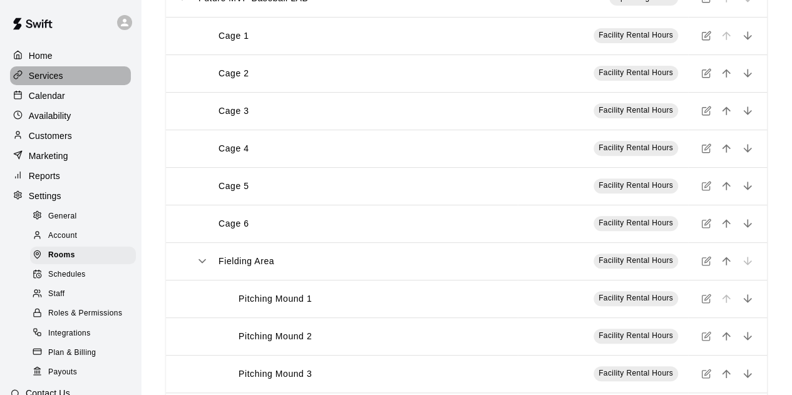
click at [74, 78] on div "Services" at bounding box center [70, 75] width 121 height 19
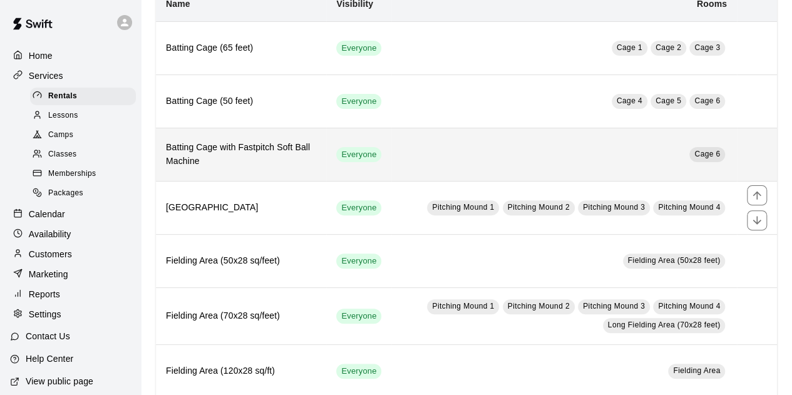
scroll to position [125, 0]
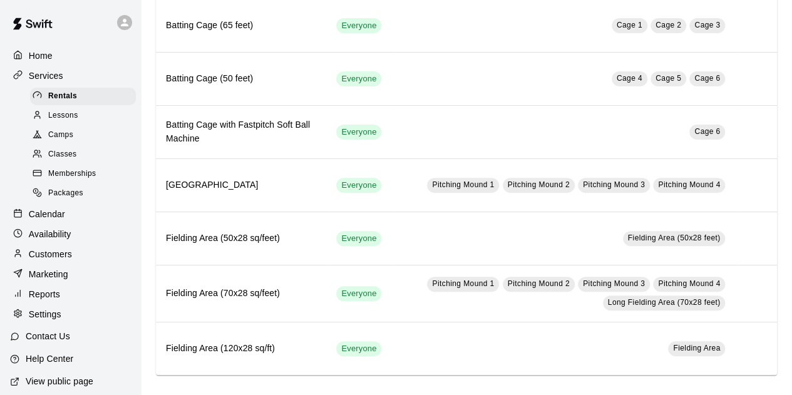
click at [74, 243] on div "Availability" at bounding box center [70, 234] width 121 height 19
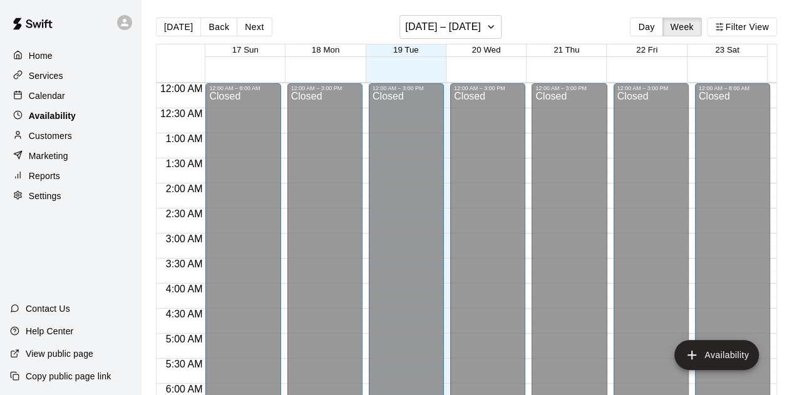
scroll to position [876, 0]
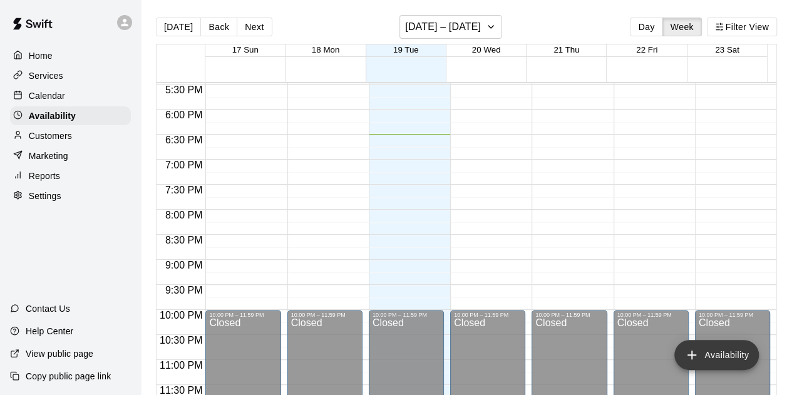
click at [760, 381] on div "10:00 PM – 11:59 PM Closed" at bounding box center [732, 360] width 75 height 100
click at [741, 363] on button "Availability" at bounding box center [717, 355] width 85 height 30
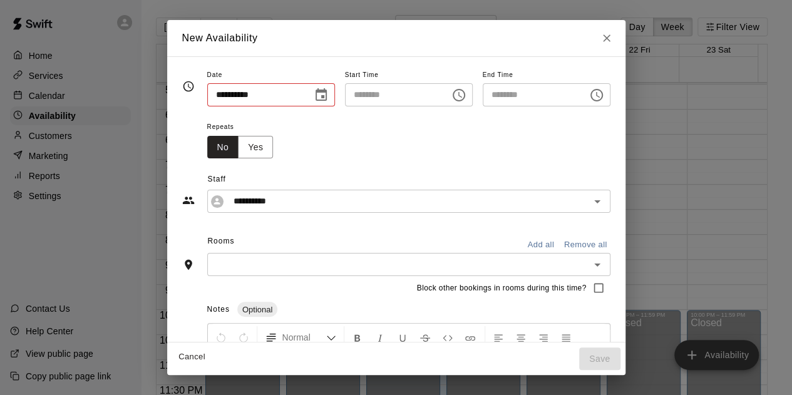
type input "**********"
type input "********"
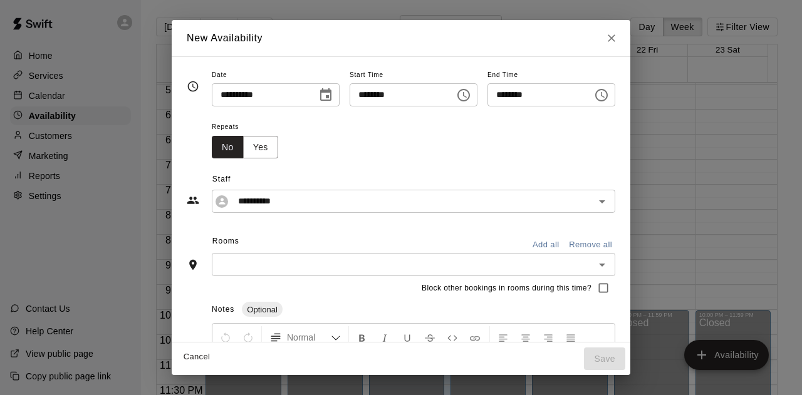
click at [566, 239] on button "Add all" at bounding box center [546, 245] width 40 height 19
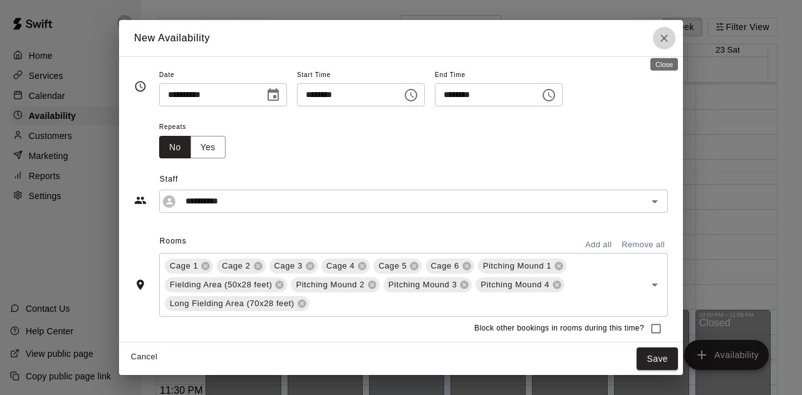
click at [661, 42] on icon "Close" at bounding box center [664, 38] width 13 height 13
type input "**********"
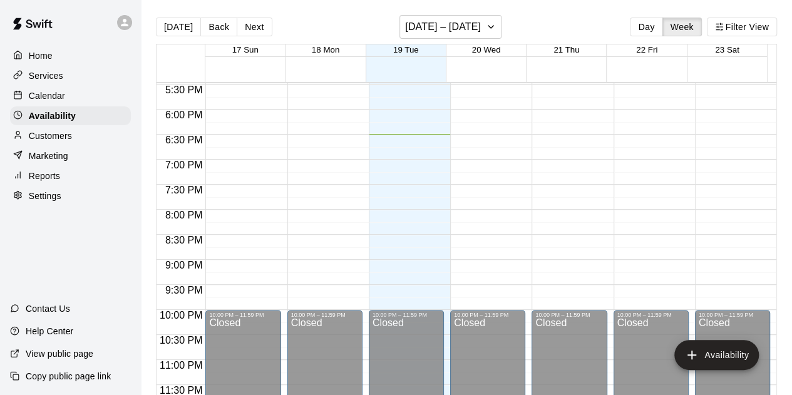
click at [51, 54] on p "Home" at bounding box center [41, 55] width 24 height 13
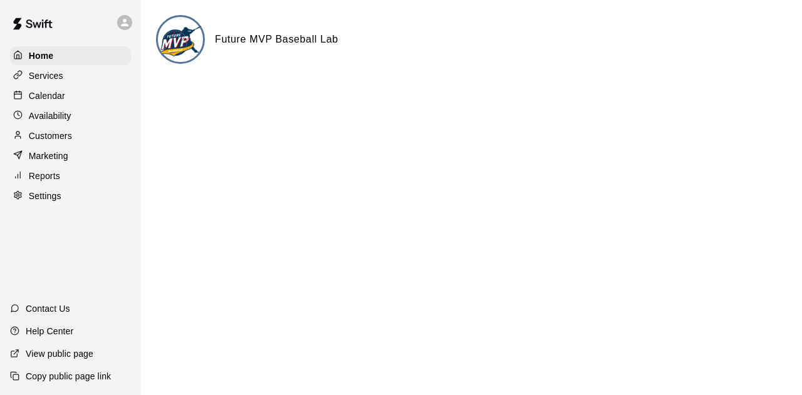
click at [72, 165] on div "Marketing" at bounding box center [70, 156] width 121 height 19
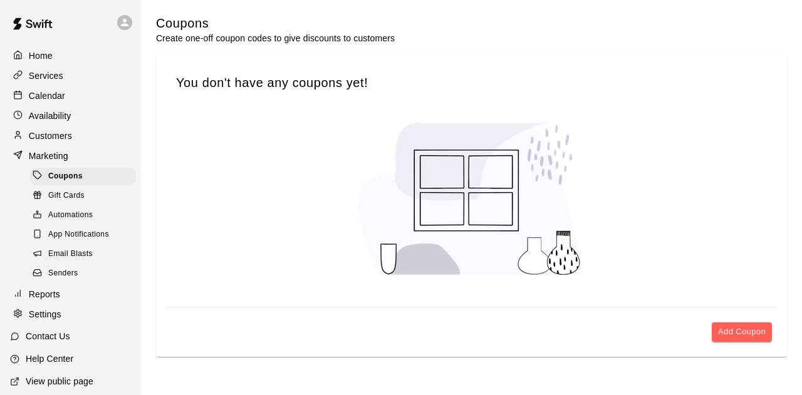
click at [54, 301] on p "Reports" at bounding box center [44, 294] width 31 height 13
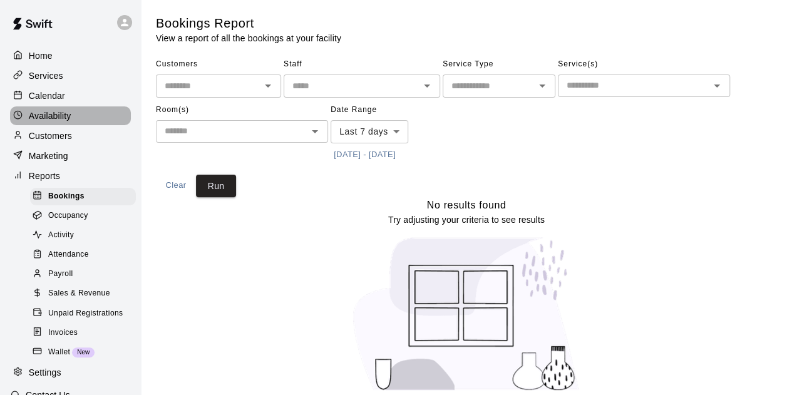
click at [71, 116] on div "Availability" at bounding box center [70, 115] width 121 height 19
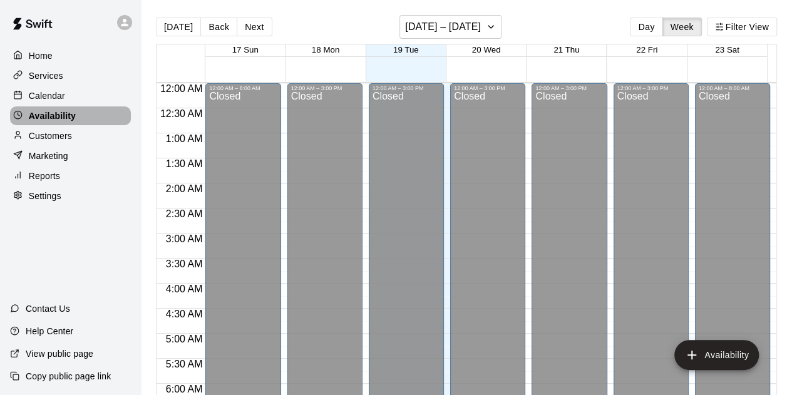
click at [71, 116] on p "Availability" at bounding box center [52, 116] width 47 height 13
